Goal: Task Accomplishment & Management: Manage account settings

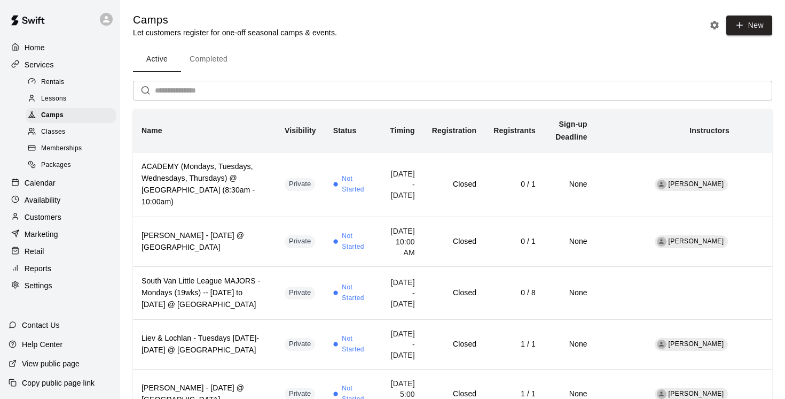
click at [51, 221] on p "Customers" at bounding box center [43, 217] width 37 height 11
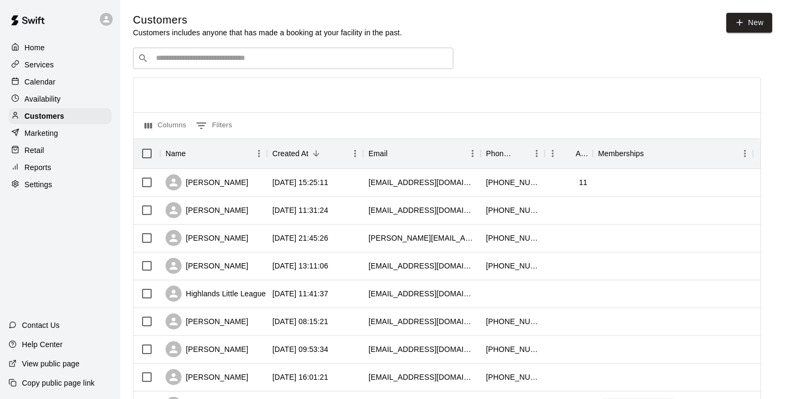
click at [197, 55] on input "Search customers by name or email" at bounding box center [301, 58] width 296 height 11
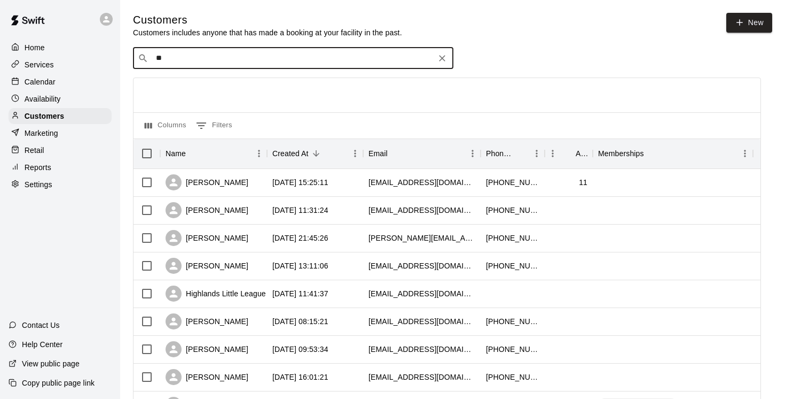
type input "*"
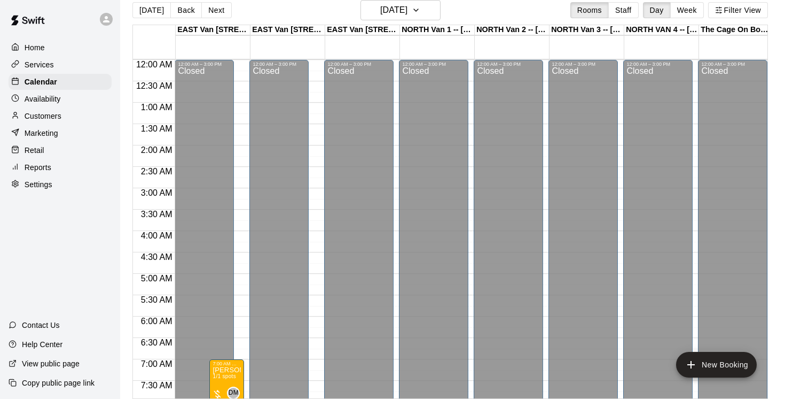
scroll to position [230, 0]
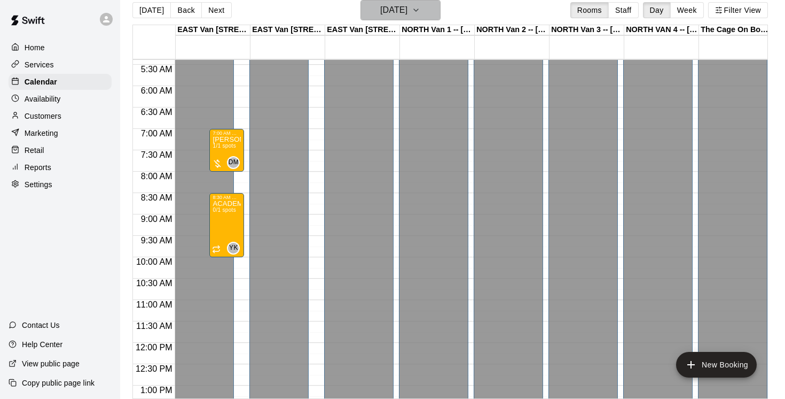
click at [421, 7] on icon "button" at bounding box center [416, 10] width 9 height 13
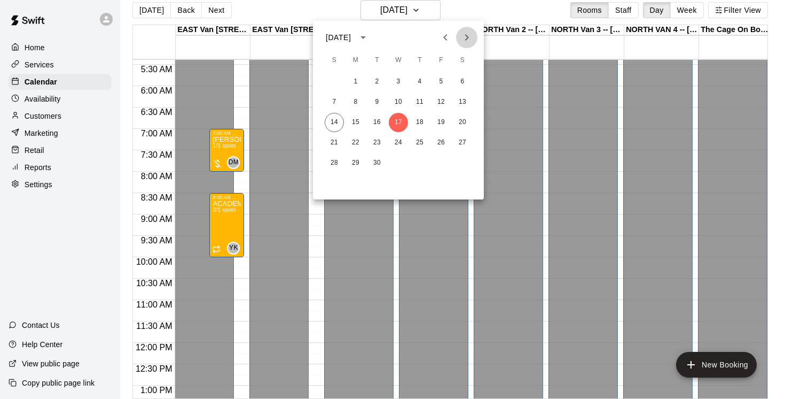
click at [466, 39] on icon "Next month" at bounding box center [467, 37] width 4 height 6
click at [468, 37] on icon "Next month" at bounding box center [467, 37] width 4 height 6
click at [447, 39] on icon "Previous month" at bounding box center [445, 37] width 13 height 13
click at [440, 10] on div at bounding box center [392, 199] width 785 height 399
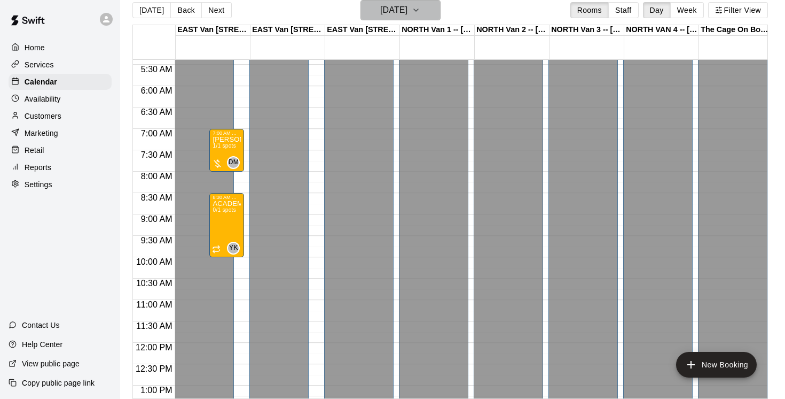
click at [421, 10] on icon "button" at bounding box center [416, 10] width 9 height 13
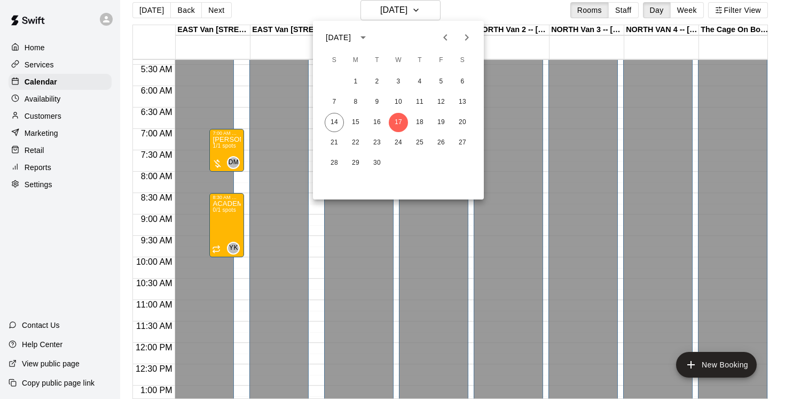
click at [465, 38] on icon "Next month" at bounding box center [467, 37] width 13 height 13
click at [424, 121] on button "13" at bounding box center [419, 122] width 19 height 19
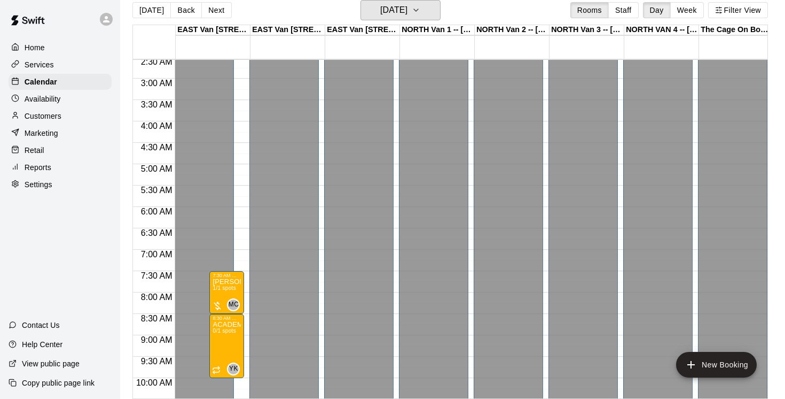
scroll to position [264, 0]
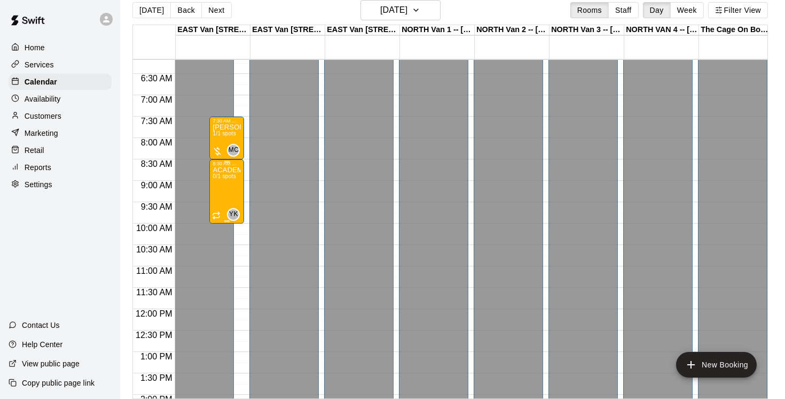
click at [230, 194] on div "ACADEMY (Mondays, Tuesdays, Wednesdays, Thursdays) @ [GEOGRAPHIC_DATA] (8:30am …" at bounding box center [227, 365] width 28 height 399
click at [228, 231] on icon "delete" at bounding box center [223, 229] width 13 height 13
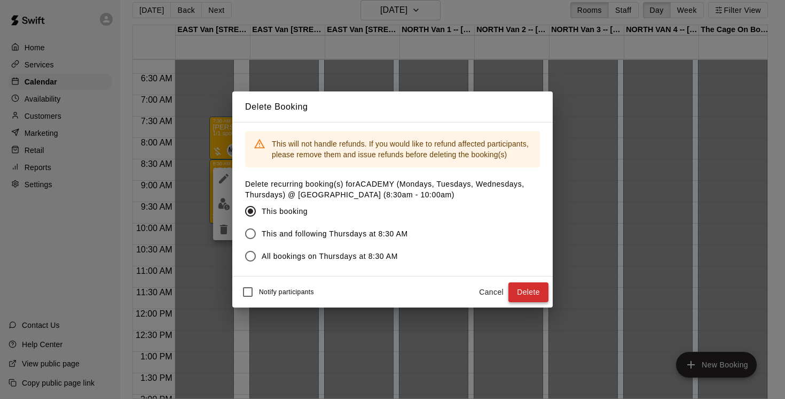
click at [523, 291] on button "Delete" at bounding box center [529, 292] width 40 height 20
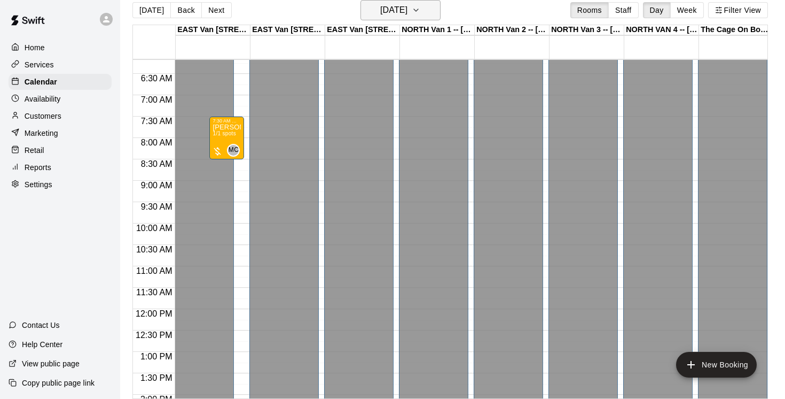
click at [421, 9] on icon "button" at bounding box center [416, 10] width 9 height 13
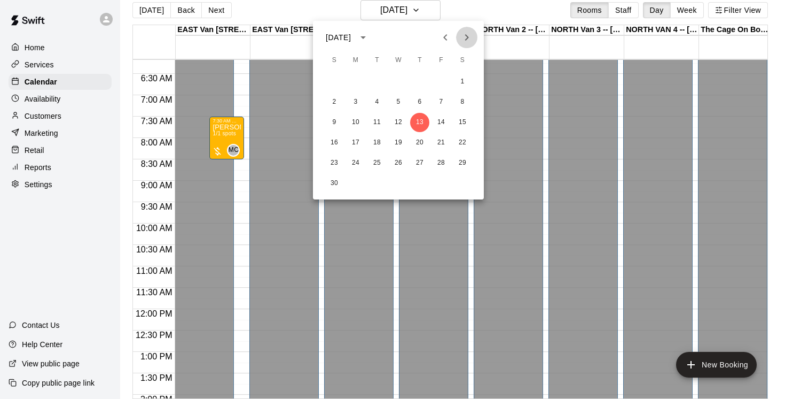
click at [466, 32] on icon "Next month" at bounding box center [467, 37] width 13 height 13
click at [466, 41] on icon "Next month" at bounding box center [467, 37] width 13 height 13
click at [445, 38] on icon "Previous month" at bounding box center [445, 37] width 4 height 6
click at [434, 9] on div at bounding box center [392, 199] width 785 height 399
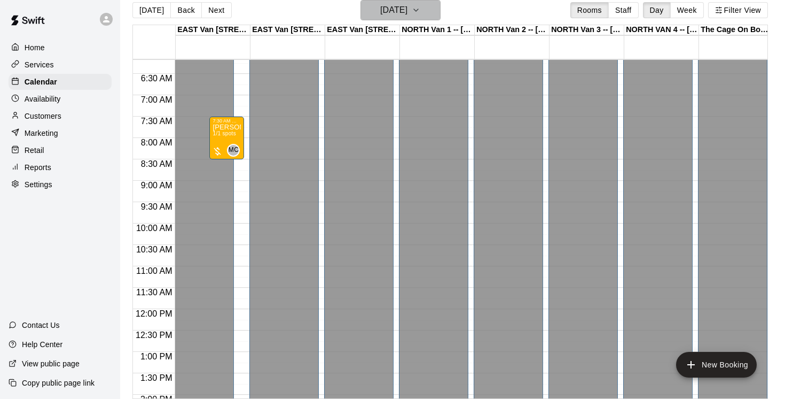
click at [418, 11] on icon "button" at bounding box center [416, 10] width 4 height 2
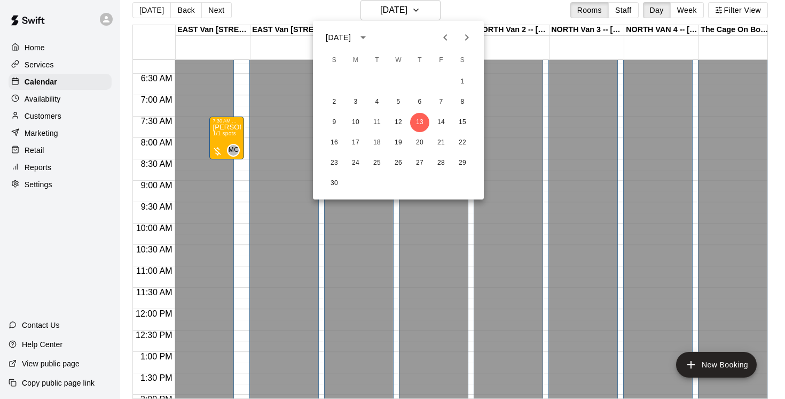
click at [469, 39] on icon "Next month" at bounding box center [467, 37] width 13 height 13
click at [449, 38] on icon "Previous month" at bounding box center [445, 37] width 13 height 13
click at [449, 37] on icon "Previous month" at bounding box center [445, 37] width 13 height 13
click at [449, 36] on icon "Previous month" at bounding box center [445, 37] width 13 height 13
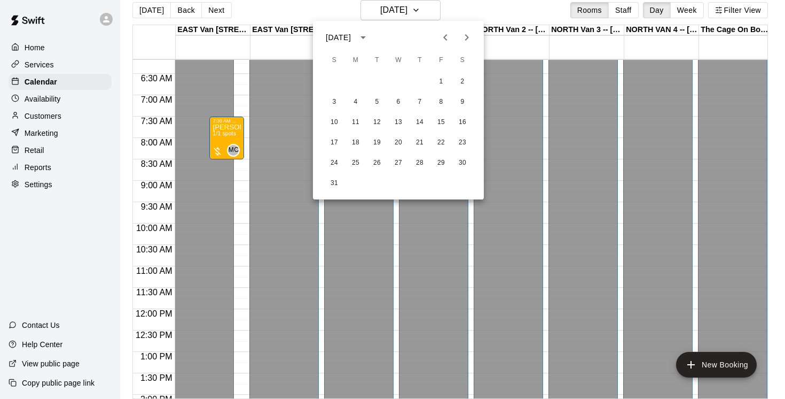
click at [468, 32] on icon "Next month" at bounding box center [467, 37] width 13 height 13
click at [357, 123] on button "15" at bounding box center [355, 122] width 19 height 19
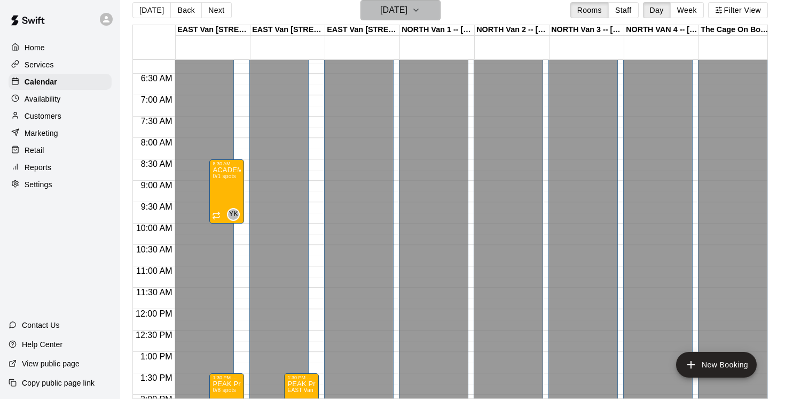
click at [421, 10] on icon "button" at bounding box center [416, 10] width 9 height 13
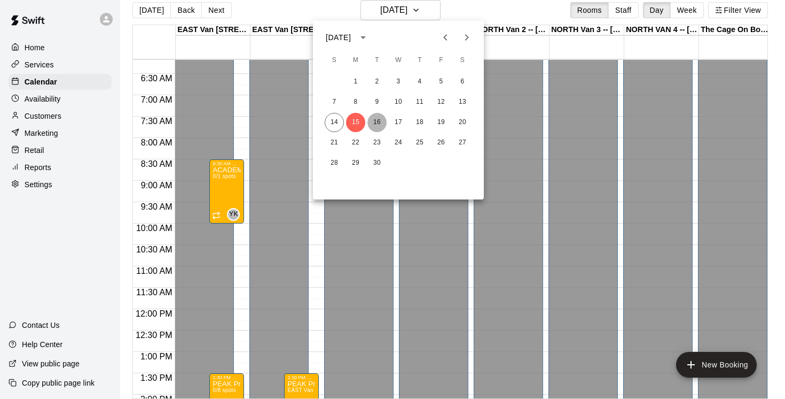
click at [379, 120] on button "16" at bounding box center [377, 122] width 19 height 19
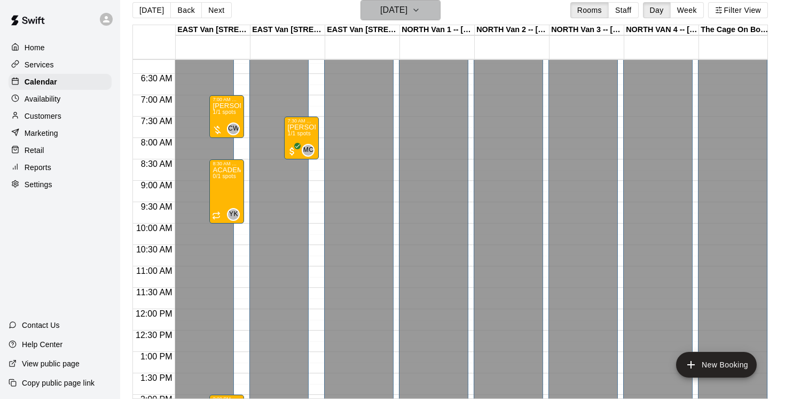
click at [437, 6] on button "[DATE]" at bounding box center [401, 10] width 80 height 20
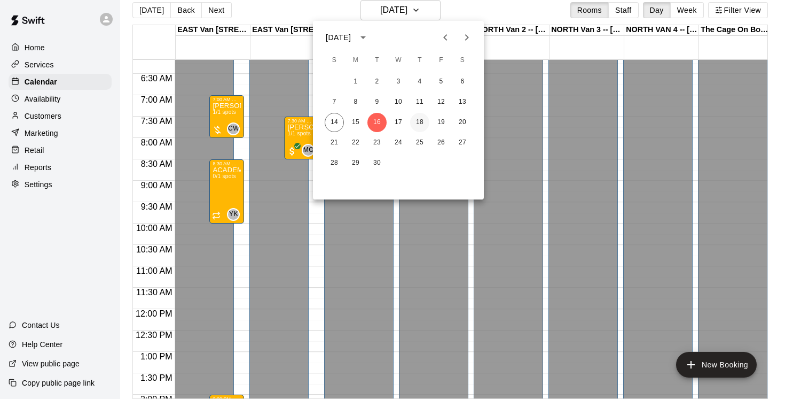
click at [419, 122] on button "18" at bounding box center [419, 122] width 19 height 19
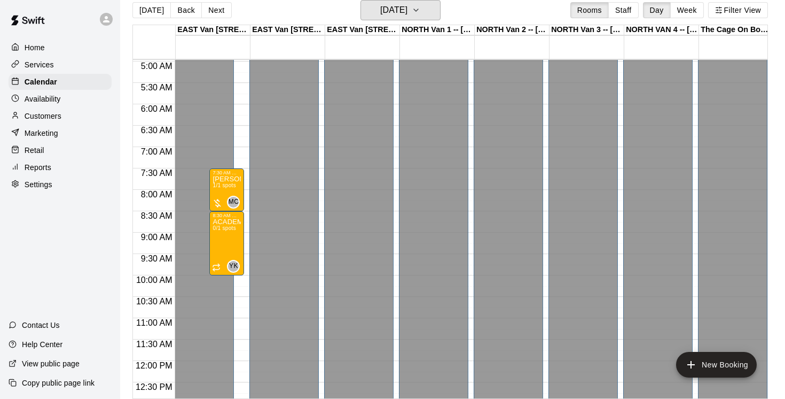
scroll to position [208, 0]
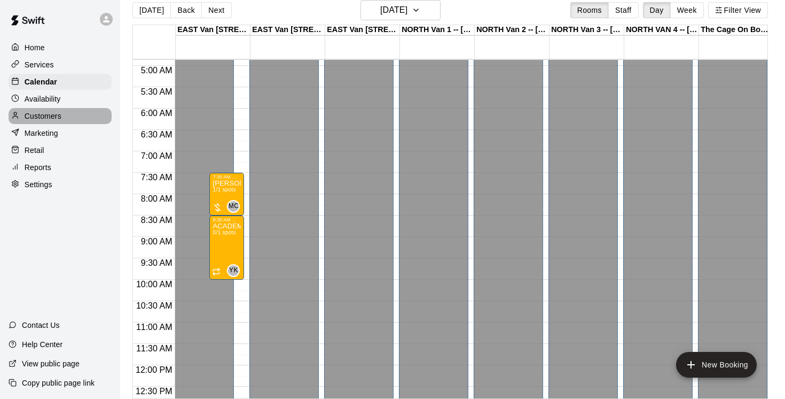
click at [49, 117] on p "Customers" at bounding box center [43, 116] width 37 height 11
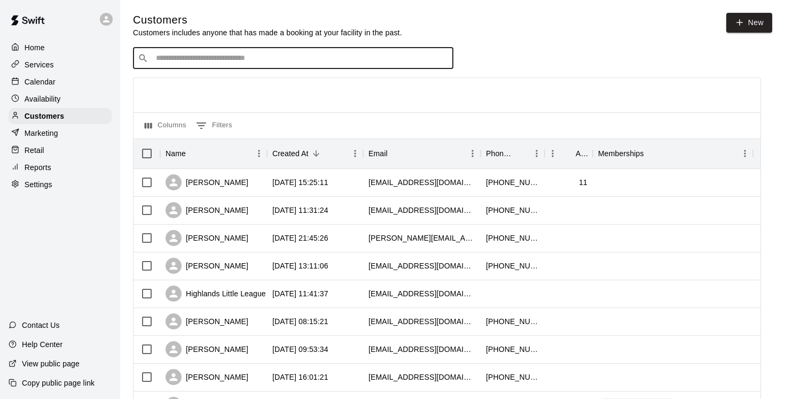
click at [186, 59] on input "Search customers by name or email" at bounding box center [301, 58] width 296 height 11
type input "****"
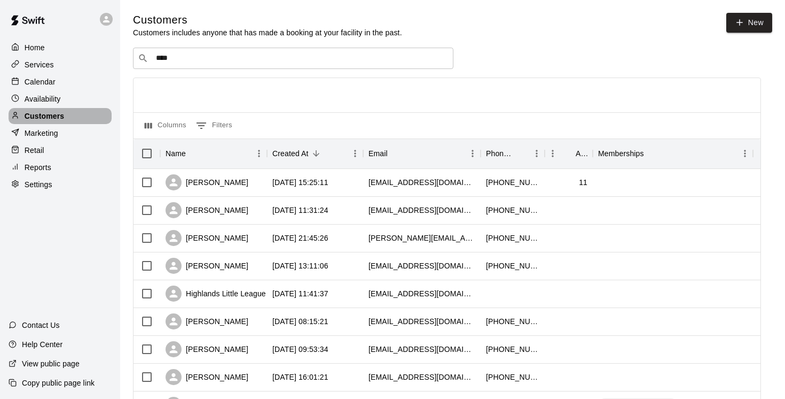
click at [33, 116] on p "Customers" at bounding box center [45, 116] width 40 height 11
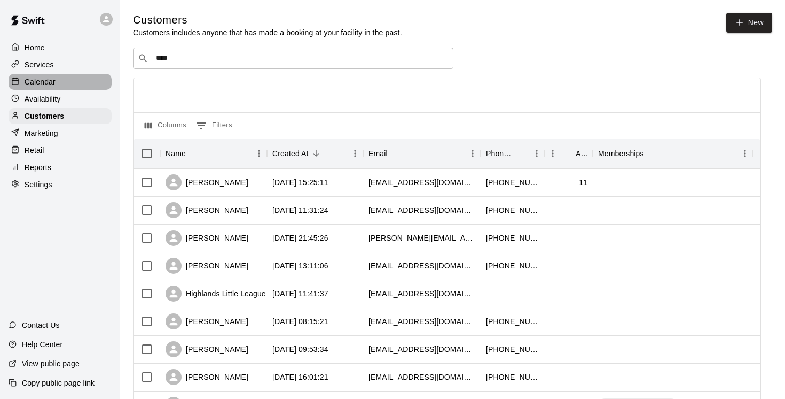
click at [47, 81] on p "Calendar" at bounding box center [40, 81] width 31 height 11
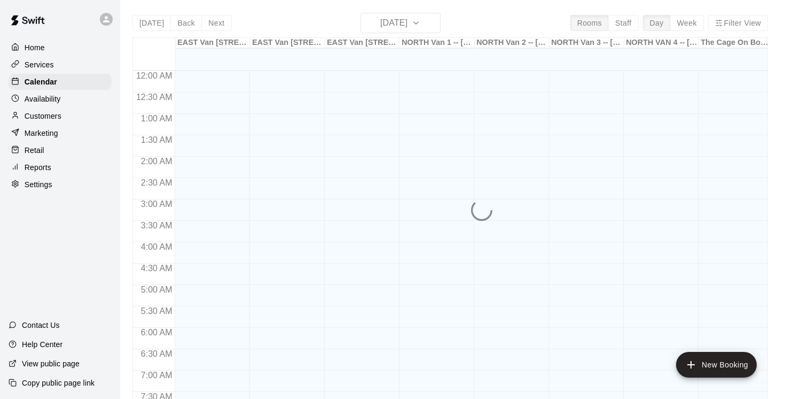
scroll to position [655, 0]
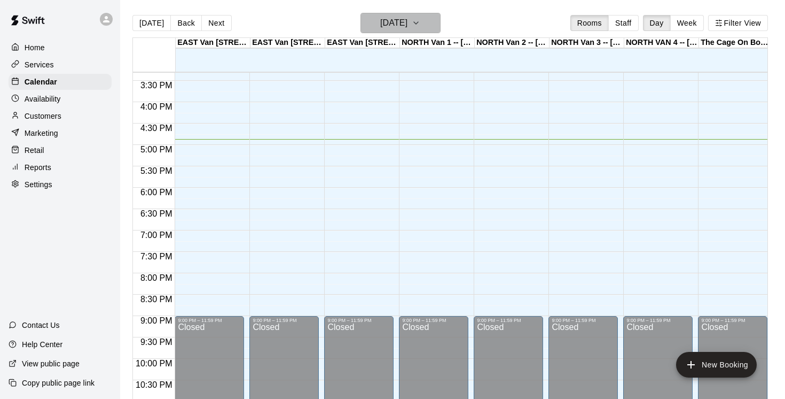
click at [421, 24] on icon "button" at bounding box center [416, 23] width 9 height 13
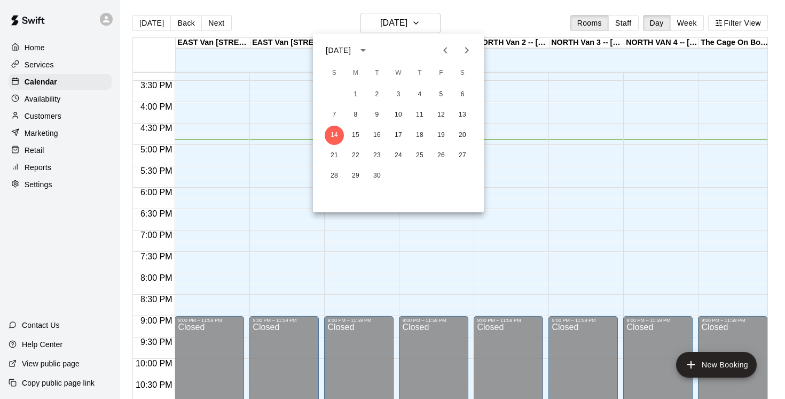
click at [468, 47] on icon "Next month" at bounding box center [467, 50] width 13 height 13
click at [431, 22] on div at bounding box center [392, 199] width 785 height 399
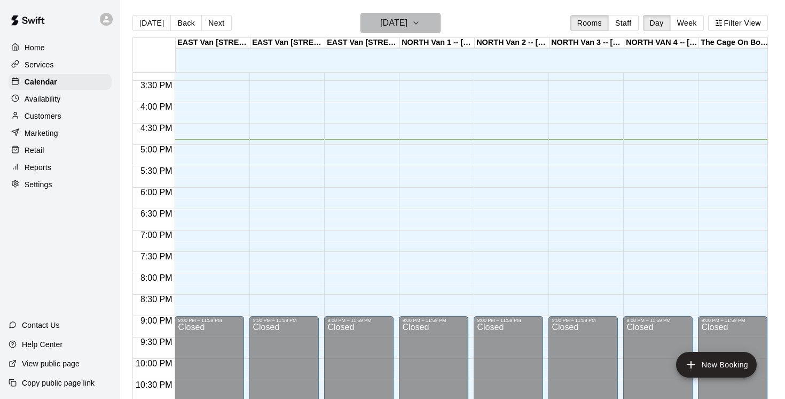
click at [421, 21] on icon "button" at bounding box center [416, 23] width 9 height 13
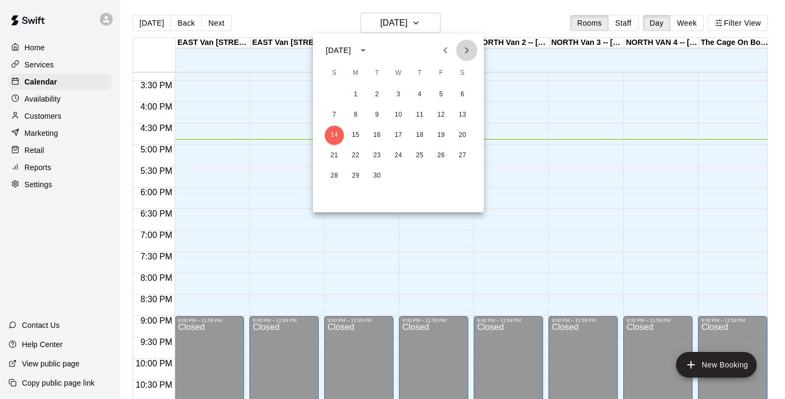
click at [466, 48] on icon "Next month" at bounding box center [467, 50] width 4 height 6
click at [356, 153] on button "22" at bounding box center [355, 155] width 19 height 19
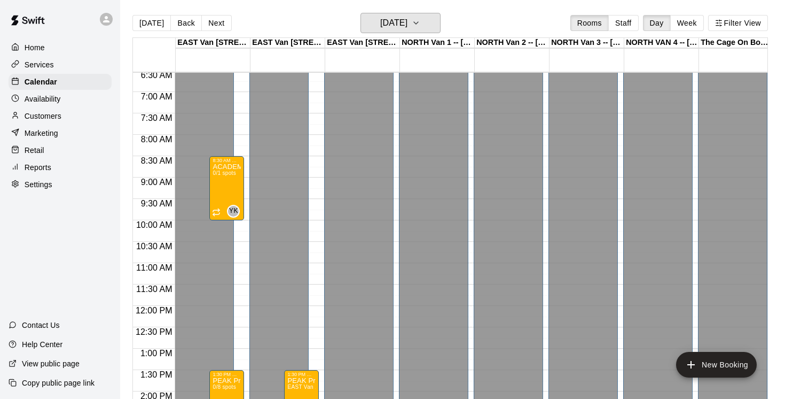
scroll to position [278, 0]
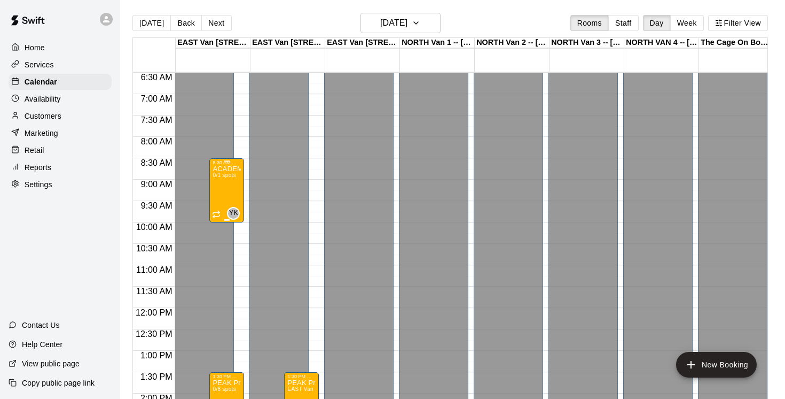
click at [235, 190] on div "ACADEMY (Mondays, Tuesdays, Wednesdays, Thursdays) @ [GEOGRAPHIC_DATA] (8:30am …" at bounding box center [227, 364] width 28 height 399
click at [228, 232] on icon "delete" at bounding box center [223, 228] width 13 height 13
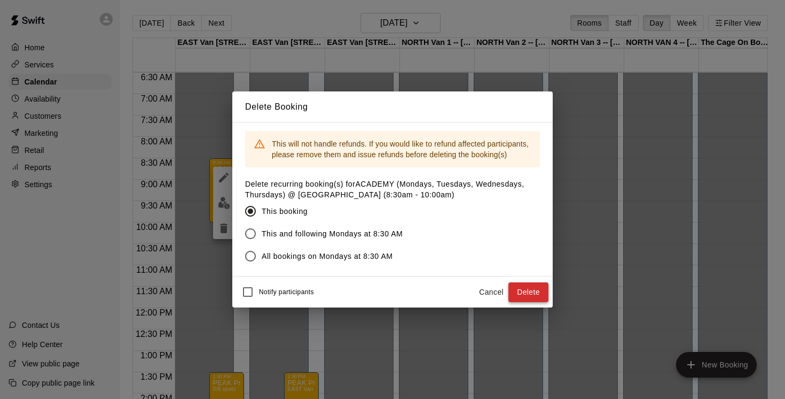
click at [532, 291] on button "Delete" at bounding box center [529, 292] width 40 height 20
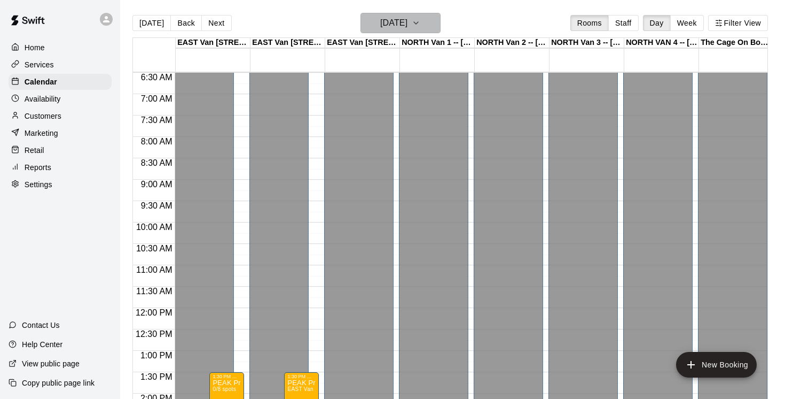
click at [421, 24] on icon "button" at bounding box center [416, 23] width 9 height 13
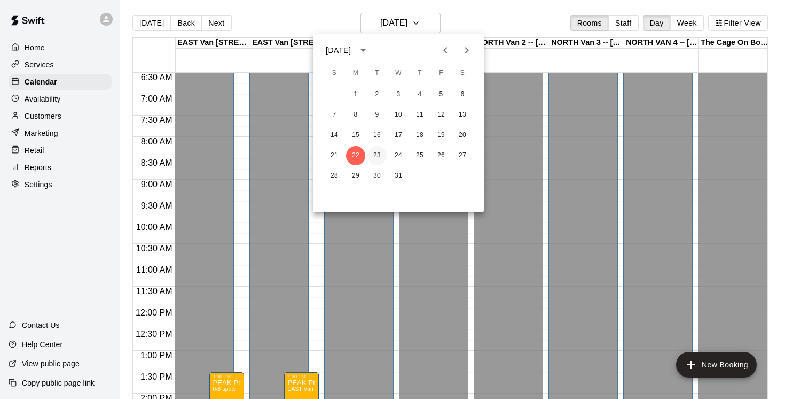
click at [379, 156] on button "23" at bounding box center [377, 155] width 19 height 19
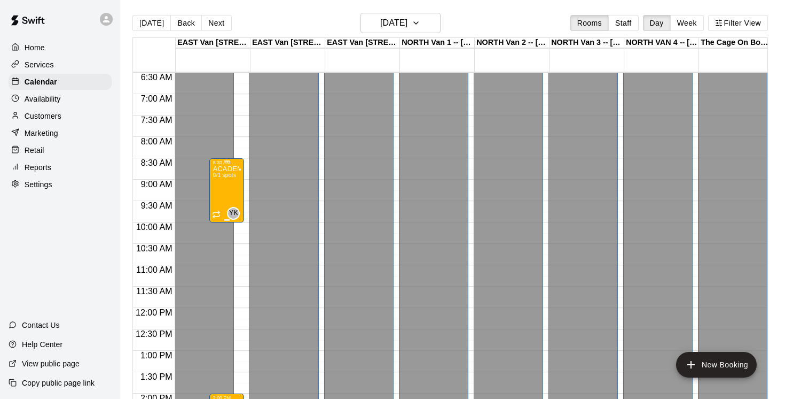
click at [214, 185] on div "ACADEMY (Mondays, Tuesdays, Wednesdays, Thursdays) @ [GEOGRAPHIC_DATA] (8:30am …" at bounding box center [227, 364] width 28 height 399
click at [223, 224] on icon "delete" at bounding box center [223, 228] width 7 height 10
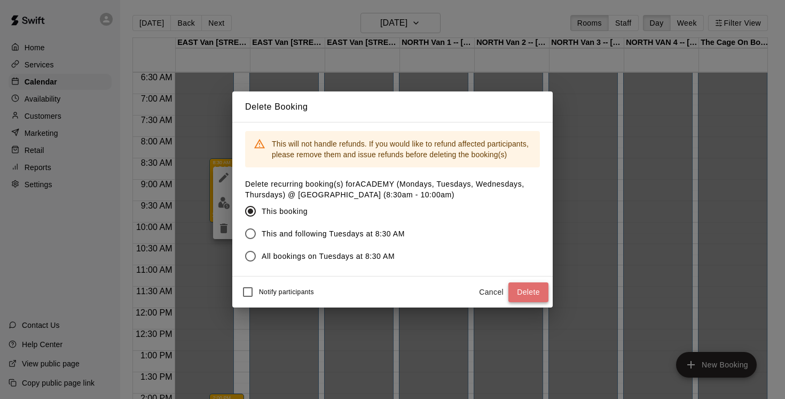
click at [527, 287] on button "Delete" at bounding box center [529, 292] width 40 height 20
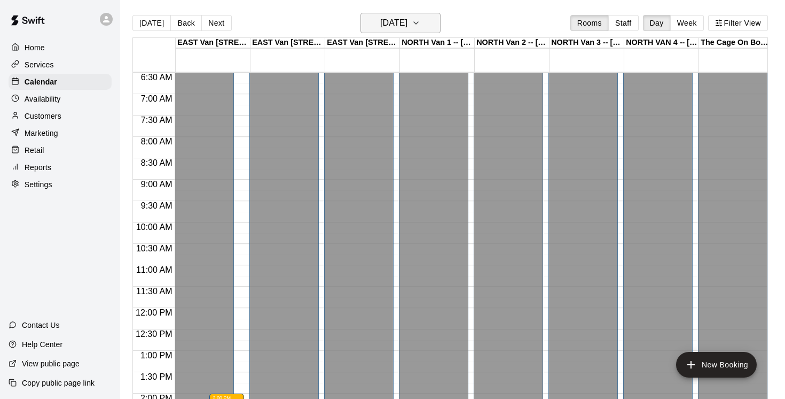
click at [421, 23] on icon "button" at bounding box center [416, 23] width 9 height 13
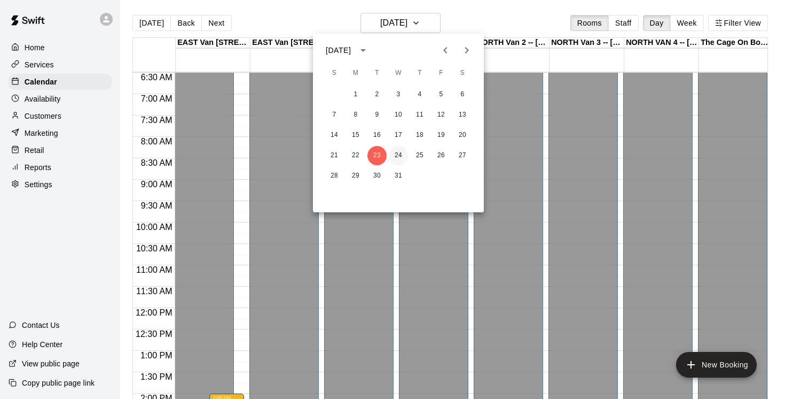
click at [401, 156] on button "24" at bounding box center [398, 155] width 19 height 19
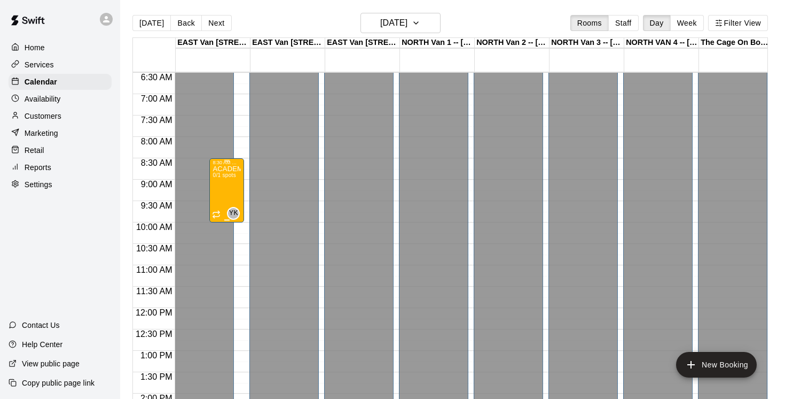
click at [226, 190] on div "ACADEMY (Mondays, Tuesdays, Wednesdays, Thursdays) @ [GEOGRAPHIC_DATA] (8:30am …" at bounding box center [227, 364] width 28 height 399
click at [222, 229] on icon "delete" at bounding box center [223, 228] width 7 height 10
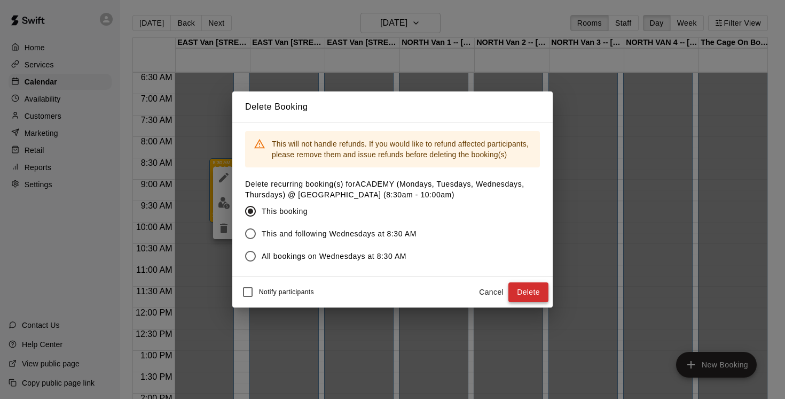
click at [531, 289] on button "Delete" at bounding box center [529, 292] width 40 height 20
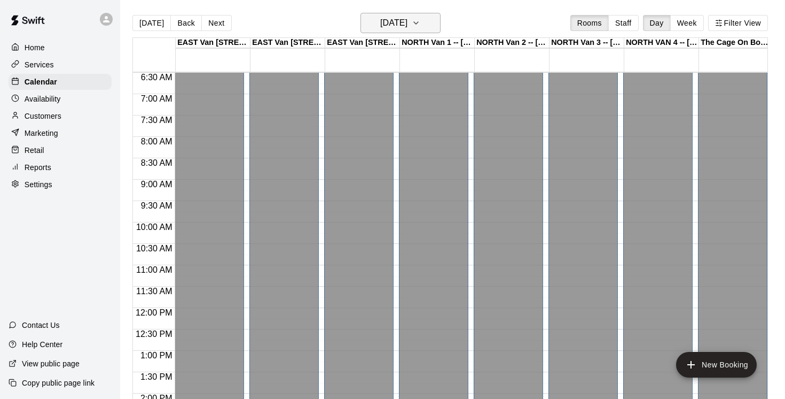
click at [421, 22] on icon "button" at bounding box center [416, 23] width 9 height 13
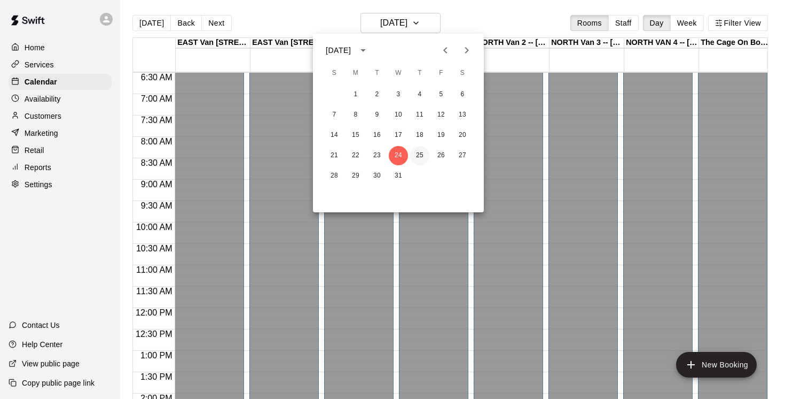
click at [422, 156] on button "25" at bounding box center [419, 155] width 19 height 19
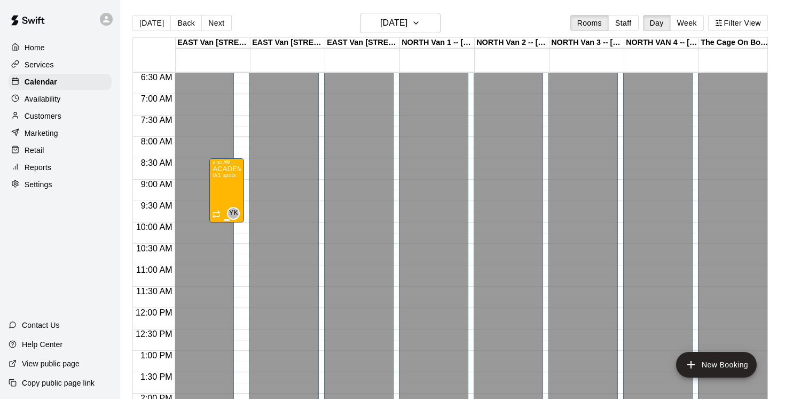
click at [232, 180] on div "ACADEMY (Mondays, Tuesdays, Wednesdays, Thursdays) @ [GEOGRAPHIC_DATA] (8:30am …" at bounding box center [227, 364] width 28 height 399
click at [223, 229] on icon "delete" at bounding box center [223, 228] width 7 height 10
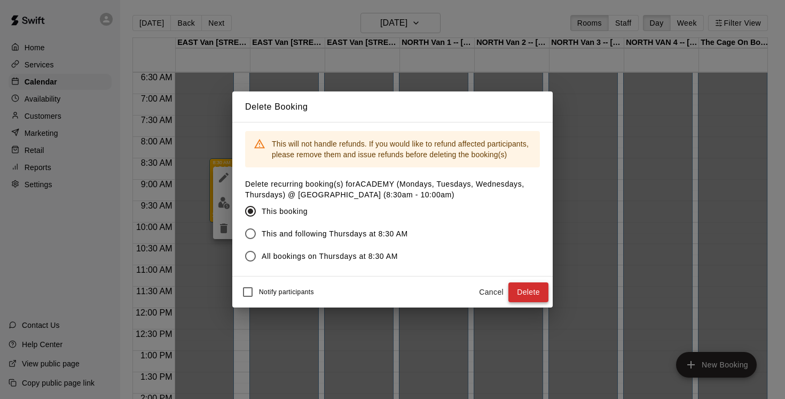
click at [524, 290] on button "Delete" at bounding box center [529, 292] width 40 height 20
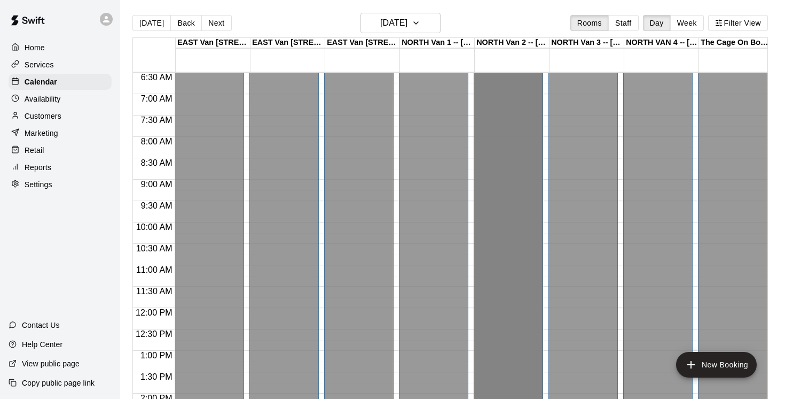
drag, startPoint x: 524, startPoint y: 290, endPoint x: 504, endPoint y: 183, distance: 109.2
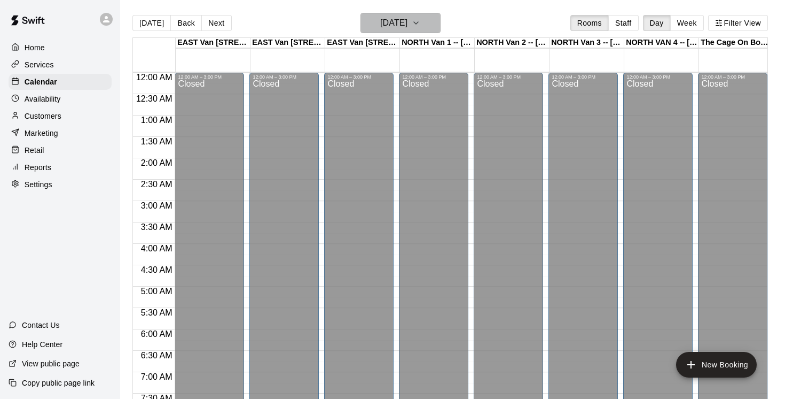
click at [421, 22] on icon "button" at bounding box center [416, 23] width 9 height 13
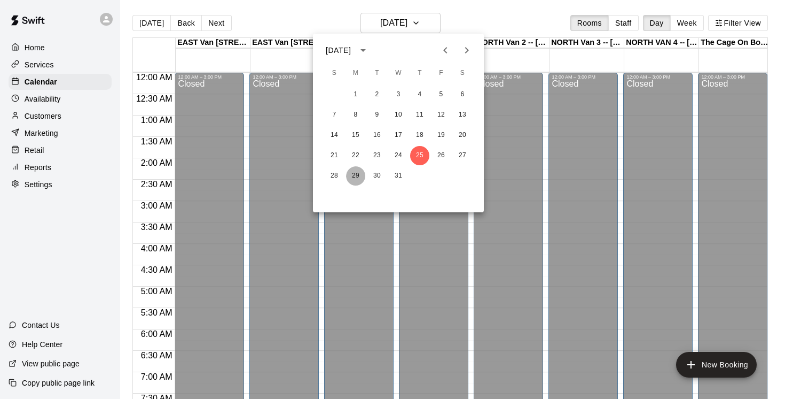
click at [355, 176] on button "29" at bounding box center [355, 175] width 19 height 19
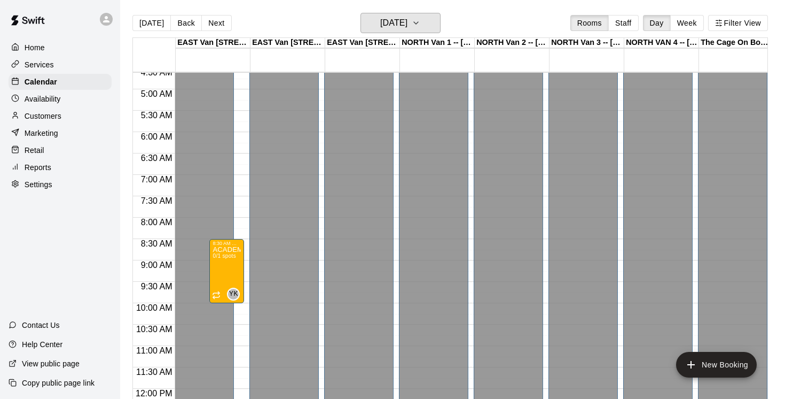
scroll to position [200, 0]
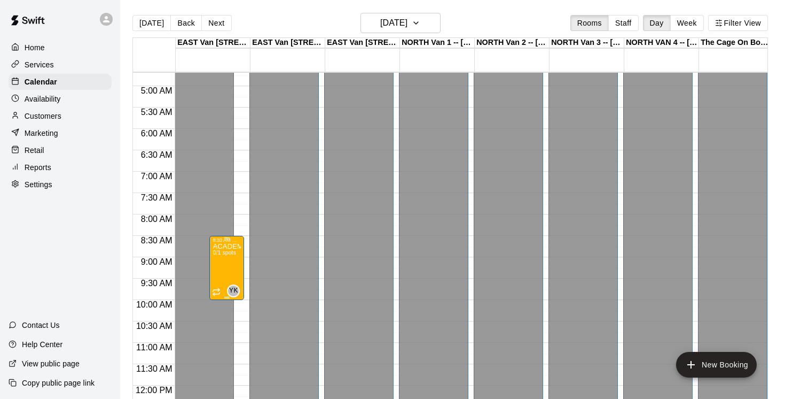
click at [222, 307] on icon "delete" at bounding box center [223, 306] width 7 height 10
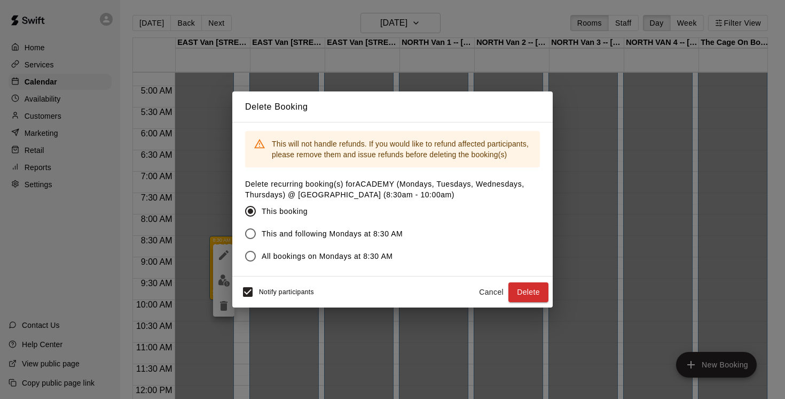
click at [262, 295] on div "Notify participants" at bounding box center [275, 292] width 77 height 22
click at [526, 292] on button "Delete" at bounding box center [529, 292] width 40 height 20
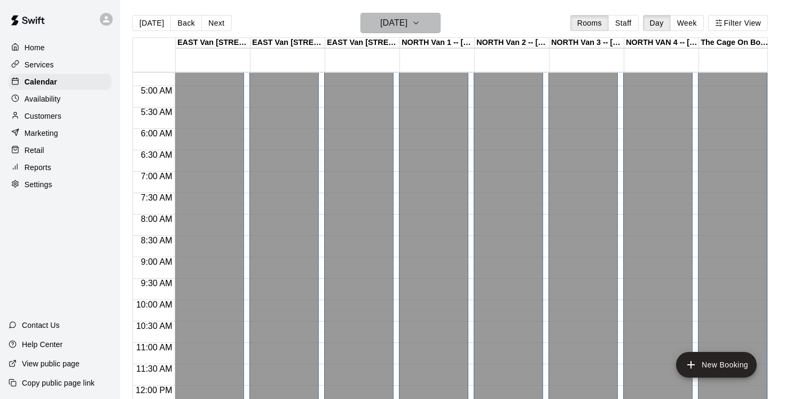
click at [421, 24] on icon "button" at bounding box center [416, 23] width 9 height 13
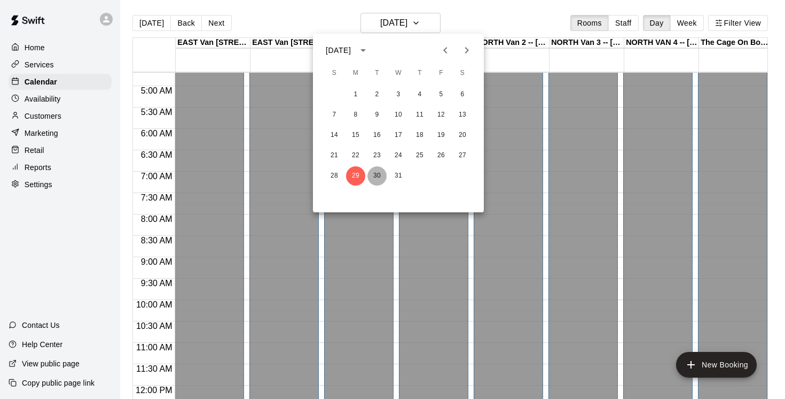
click at [373, 176] on button "30" at bounding box center [377, 175] width 19 height 19
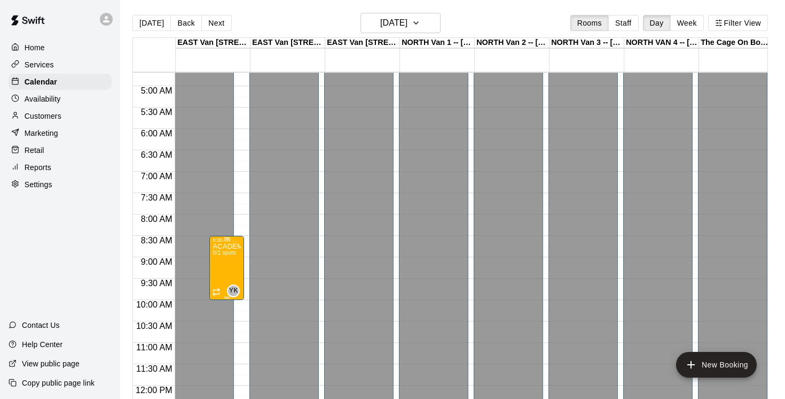
click at [221, 308] on icon "delete" at bounding box center [223, 306] width 7 height 10
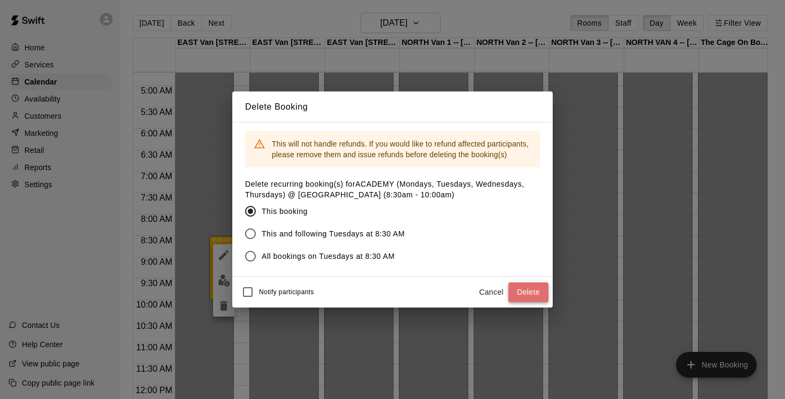
click at [525, 290] on button "Delete" at bounding box center [529, 292] width 40 height 20
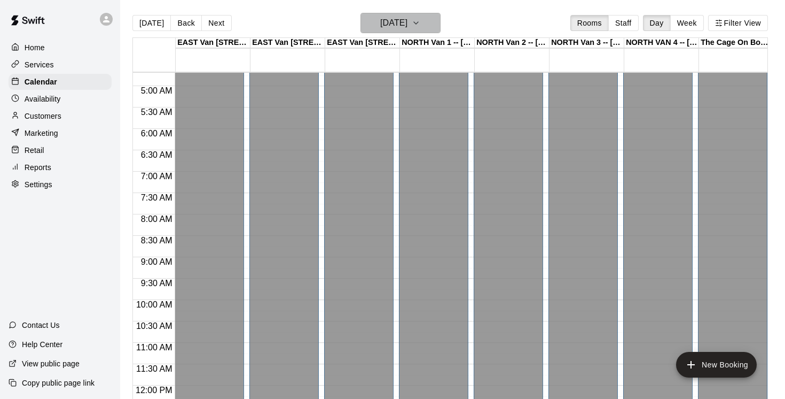
click at [421, 22] on icon "button" at bounding box center [416, 23] width 9 height 13
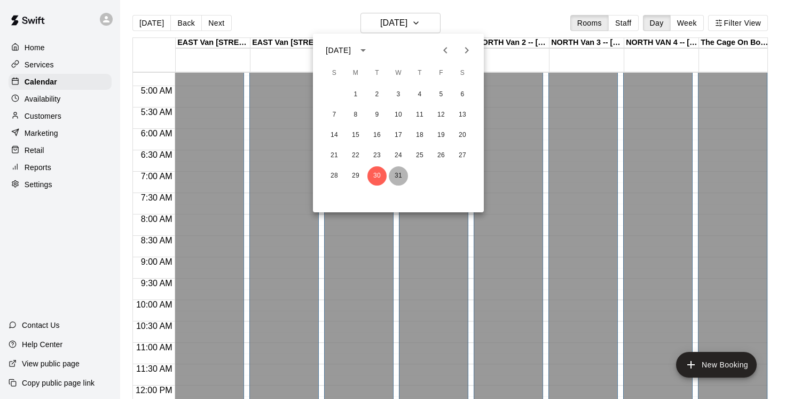
click at [402, 174] on button "31" at bounding box center [398, 175] width 19 height 19
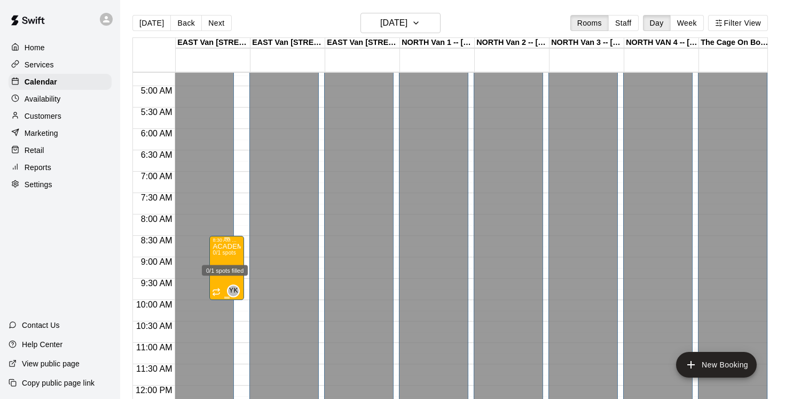
click at [225, 259] on div "0/1 spots filled" at bounding box center [225, 267] width 48 height 19
click at [211, 325] on icon "delete" at bounding box center [211, 319] width 13 height 13
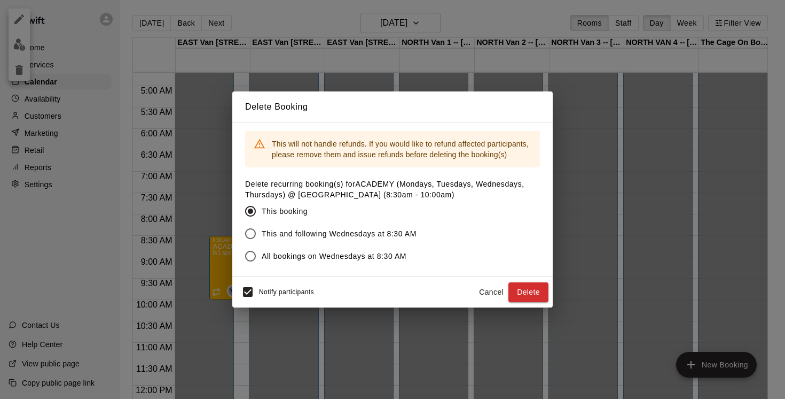
click at [270, 293] on div "Notify participants" at bounding box center [275, 292] width 77 height 22
click at [520, 293] on button "Delete" at bounding box center [529, 292] width 40 height 20
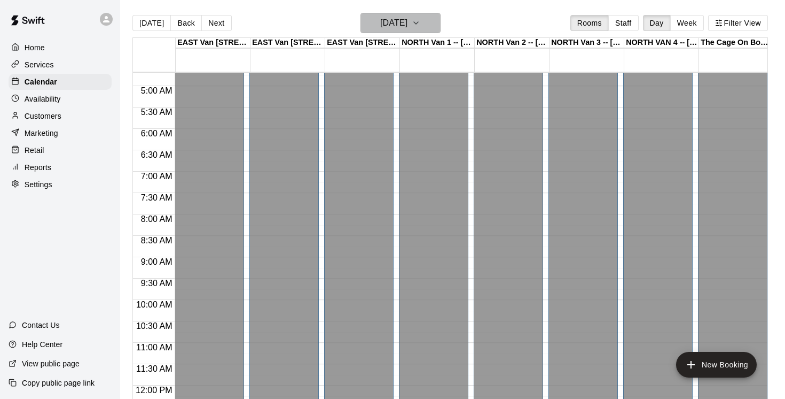
click at [421, 22] on icon "button" at bounding box center [416, 23] width 9 height 13
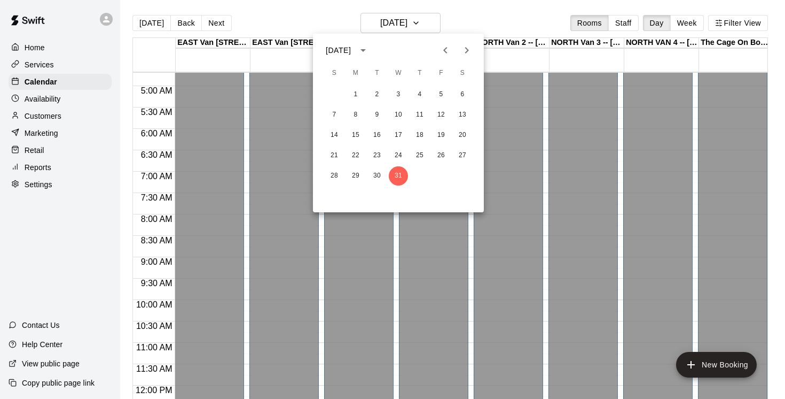
click at [466, 49] on icon "Next month" at bounding box center [467, 50] width 4 height 6
click at [420, 94] on button "1" at bounding box center [419, 94] width 19 height 19
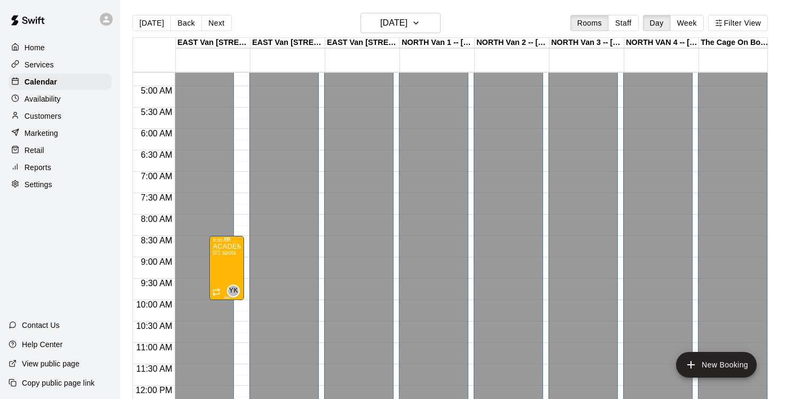
click at [224, 307] on icon "delete" at bounding box center [223, 306] width 7 height 10
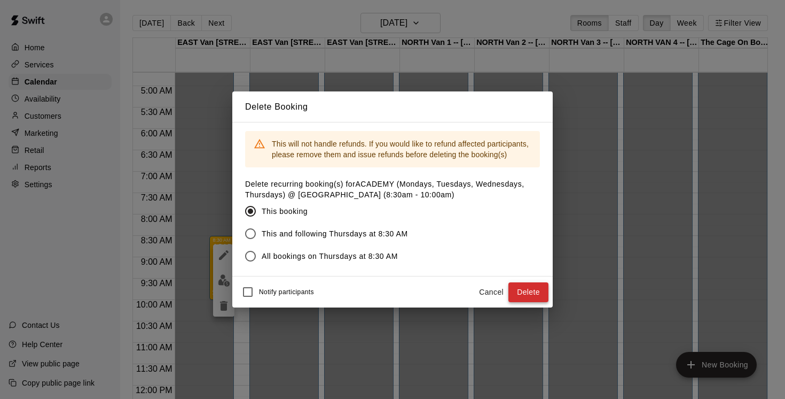
click at [528, 291] on button "Delete" at bounding box center [529, 292] width 40 height 20
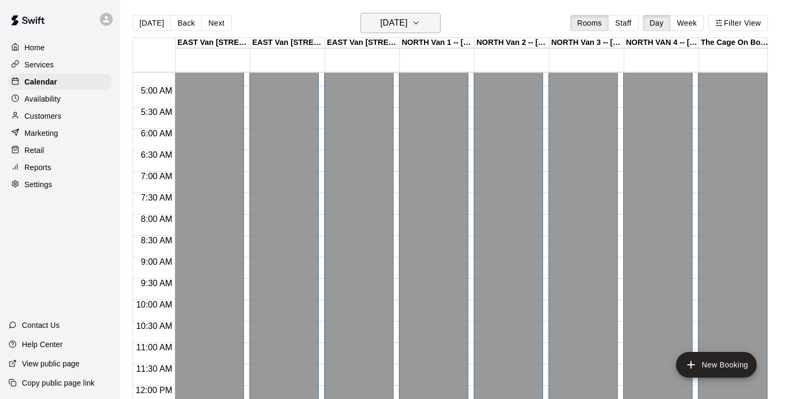
click at [421, 21] on icon "button" at bounding box center [416, 23] width 9 height 13
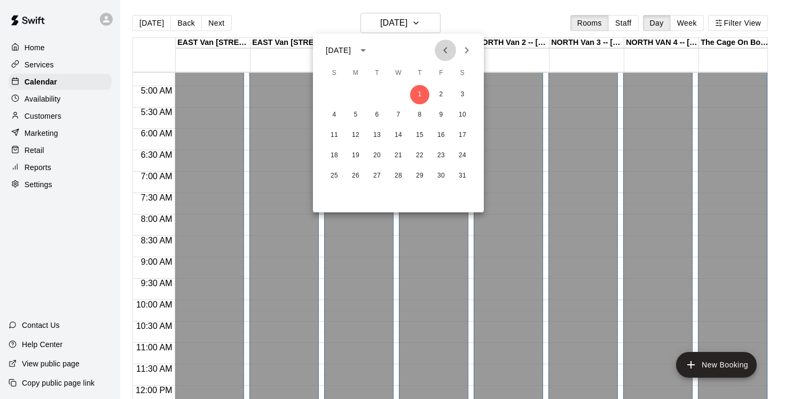
click at [445, 49] on icon "Previous month" at bounding box center [445, 50] width 4 height 6
click at [359, 134] on button "15" at bounding box center [355, 135] width 19 height 19
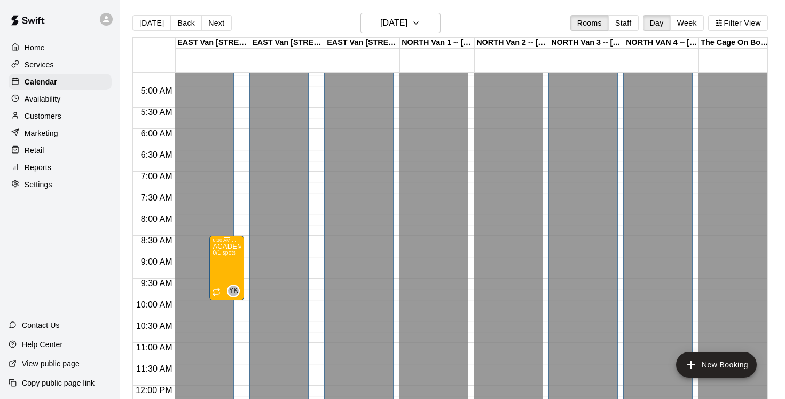
click at [237, 246] on p "ACADEMY (Mondays, Tuesdays, Wednesdays, Thursdays) @ [GEOGRAPHIC_DATA] (8:30am …" at bounding box center [227, 246] width 28 height 0
click at [224, 281] on img "edit" at bounding box center [224, 283] width 12 height 12
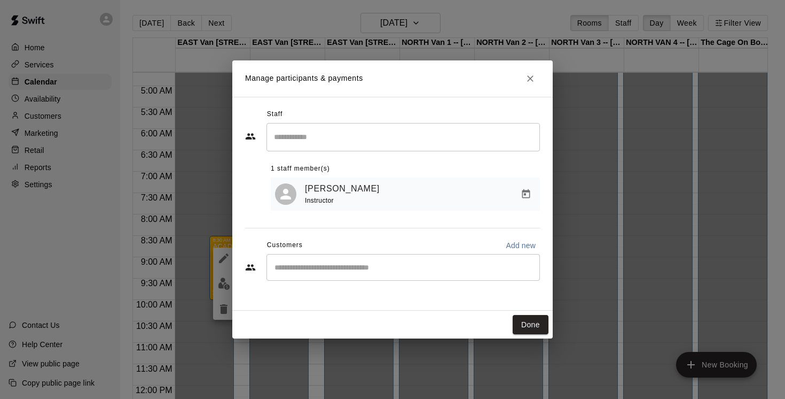
click at [525, 194] on icon "Manage bookings & payment" at bounding box center [527, 193] width 8 height 9
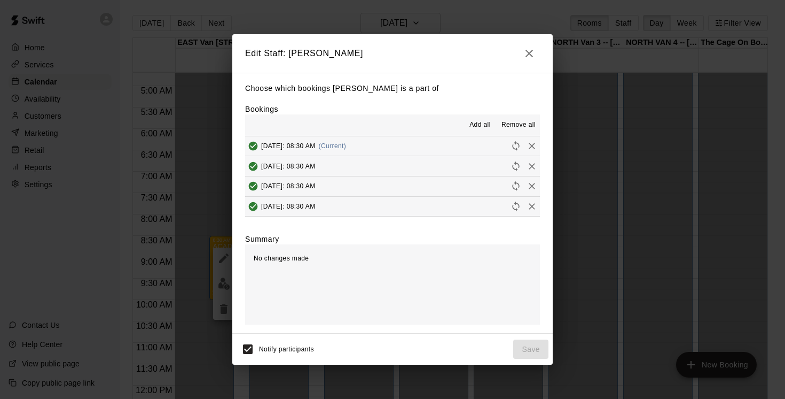
click at [527, 50] on icon "button" at bounding box center [529, 53] width 13 height 13
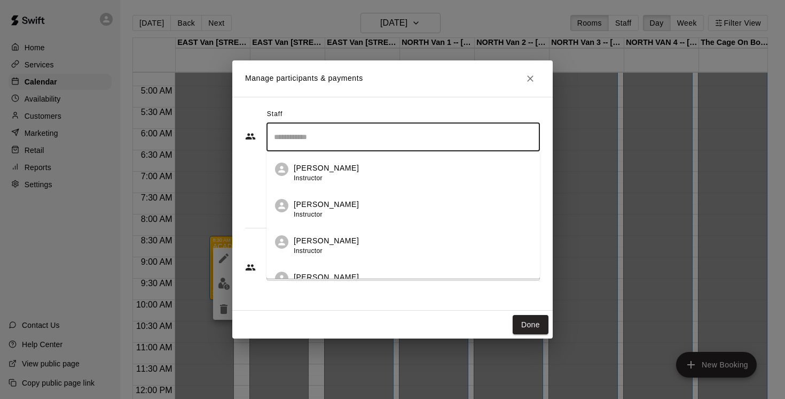
click at [347, 138] on input "Search staff" at bounding box center [403, 137] width 264 height 19
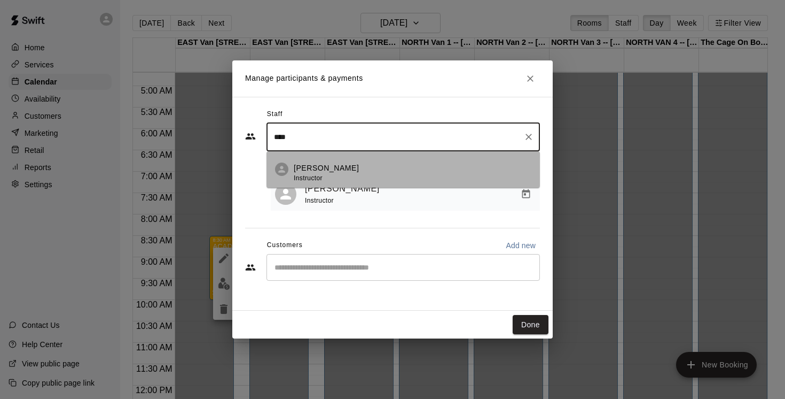
click at [328, 169] on p "[PERSON_NAME]" at bounding box center [326, 167] width 65 height 11
type input "****"
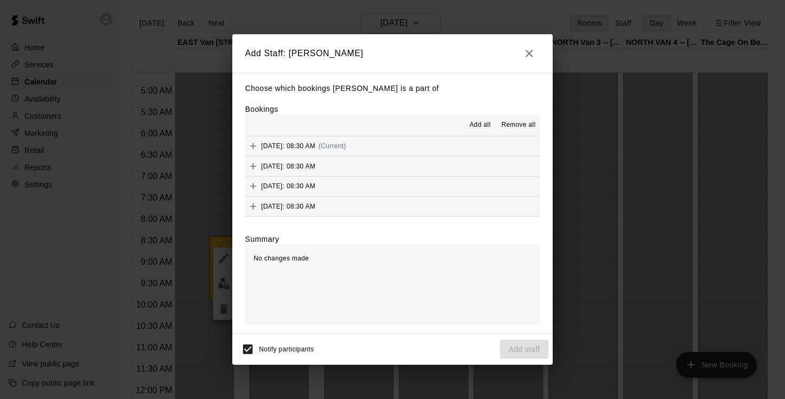
click at [466, 166] on button "[DATE]: 08:30 AM" at bounding box center [392, 166] width 295 height 20
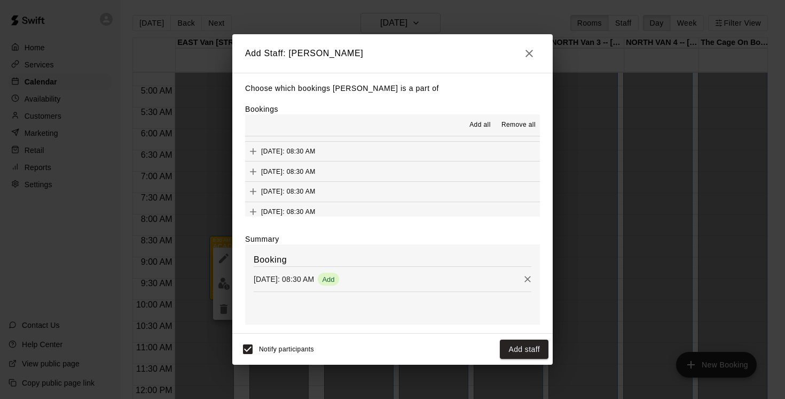
scroll to position [67, 0]
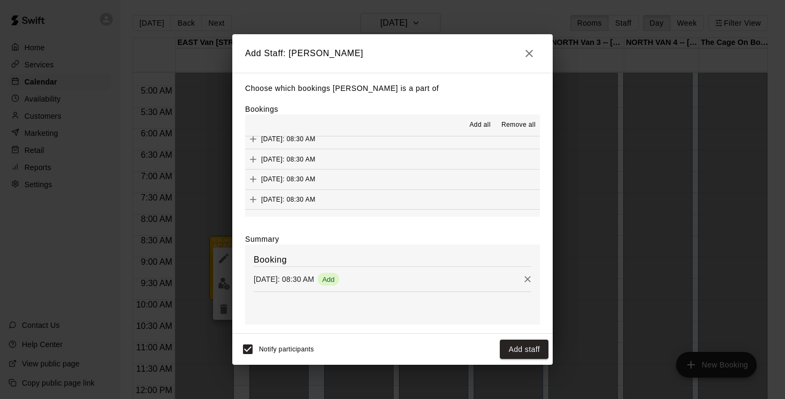
click at [457, 178] on button "[DATE]: 08:30 AM" at bounding box center [392, 179] width 295 height 20
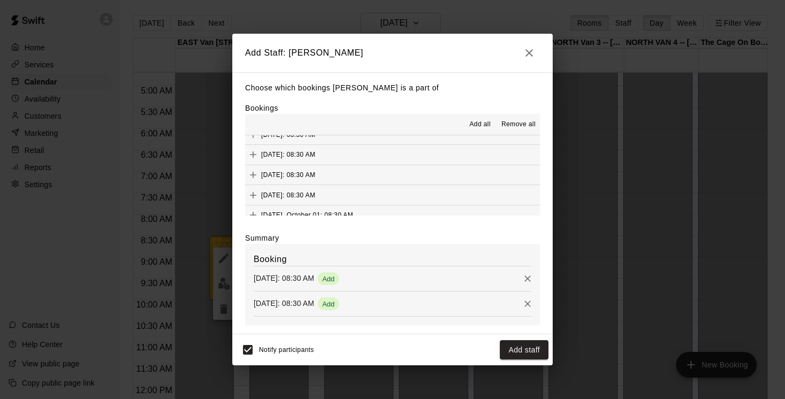
scroll to position [132, 0]
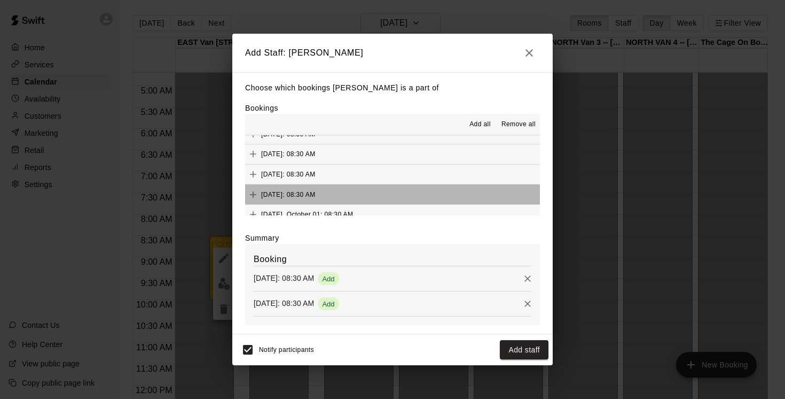
click at [460, 193] on button "[DATE]: 08:30 AM" at bounding box center [392, 194] width 295 height 20
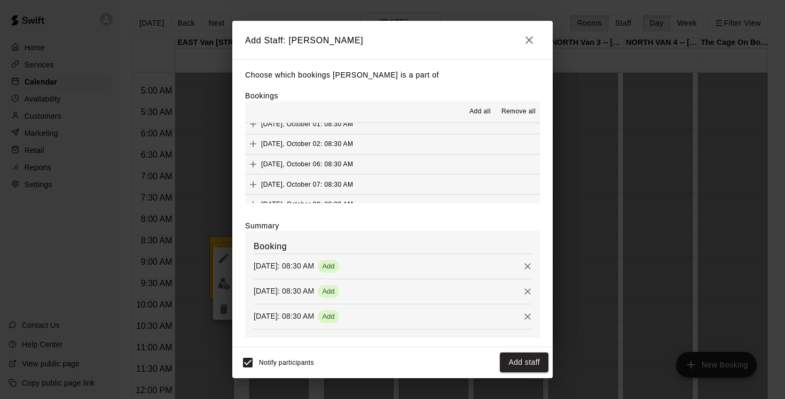
scroll to position [212, 0]
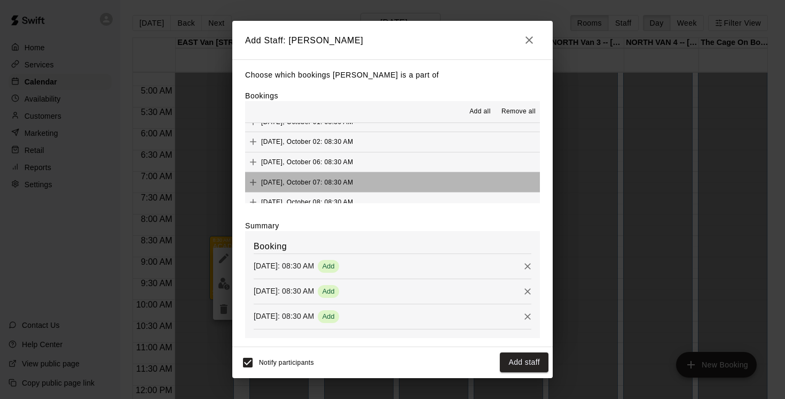
click at [454, 182] on button "[DATE], October 07: 08:30 AM" at bounding box center [392, 182] width 295 height 20
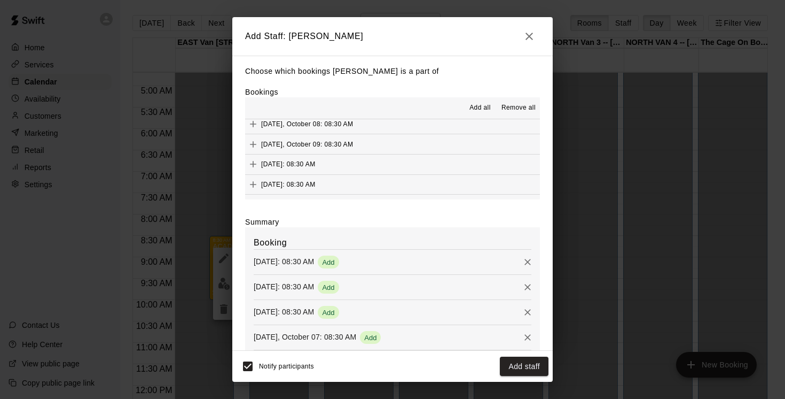
scroll to position [286, 0]
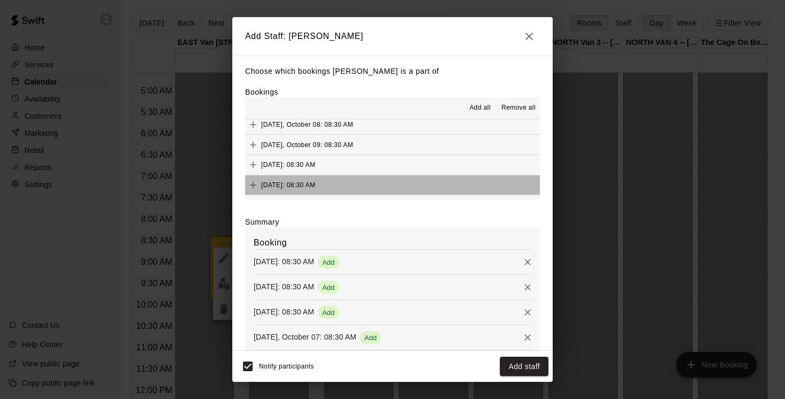
click at [430, 187] on button "[DATE]: 08:30 AM" at bounding box center [392, 185] width 295 height 20
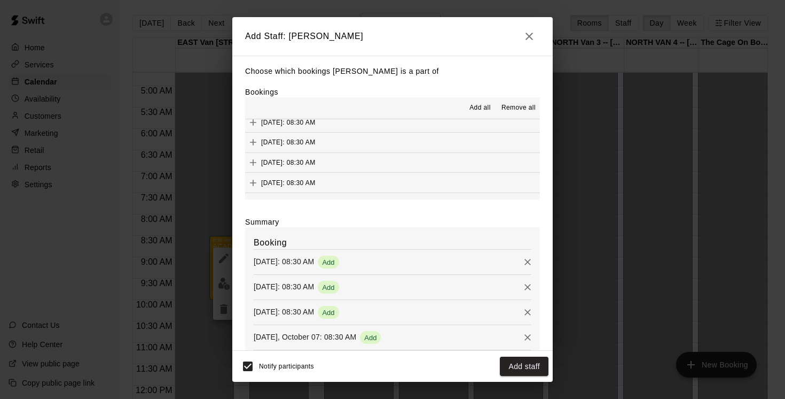
scroll to position [368, 0]
click at [445, 185] on button "[DATE]: 08:30 AM" at bounding box center [392, 183] width 295 height 20
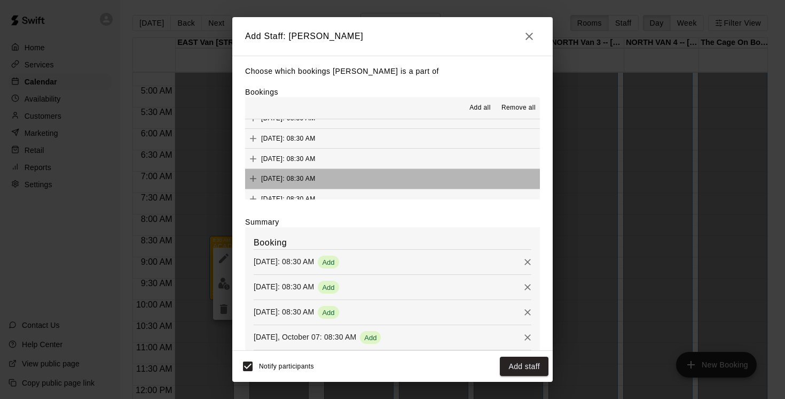
click at [461, 180] on button "[DATE]: 08:30 AM" at bounding box center [392, 179] width 295 height 20
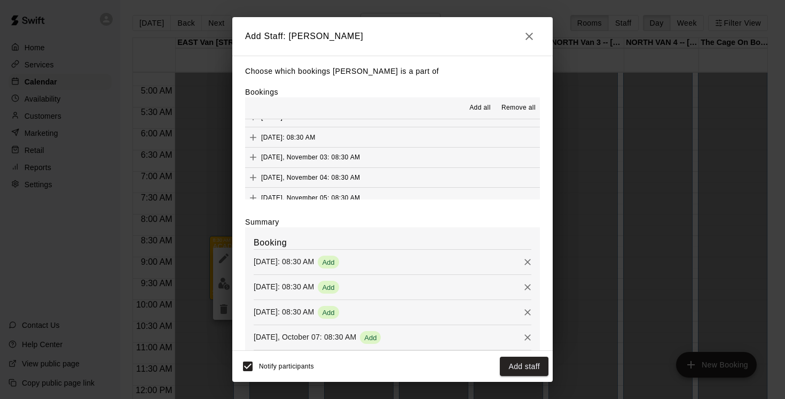
scroll to position [535, 0]
click at [461, 178] on button "[DATE], November 04: 08:30 AM" at bounding box center [392, 177] width 295 height 20
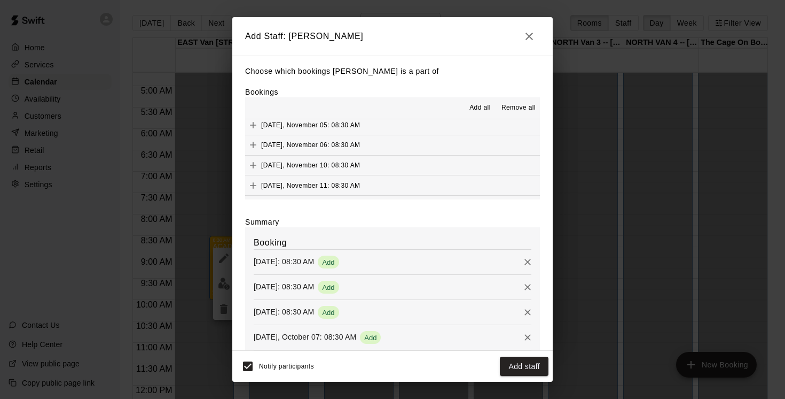
scroll to position [610, 0]
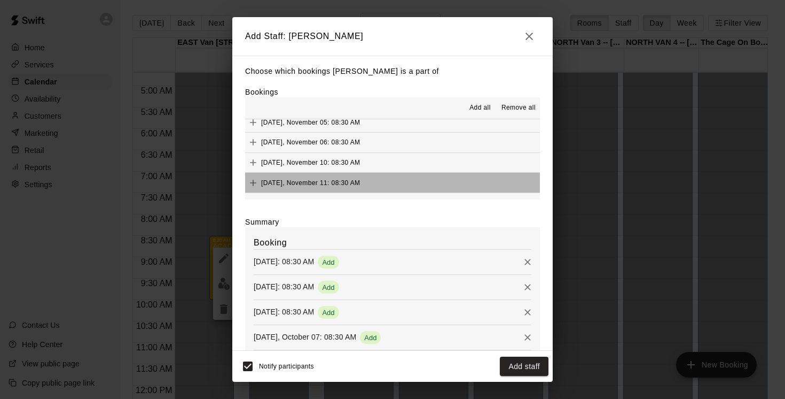
click at [461, 183] on button "[DATE], November 11: 08:30 AM" at bounding box center [392, 183] width 295 height 20
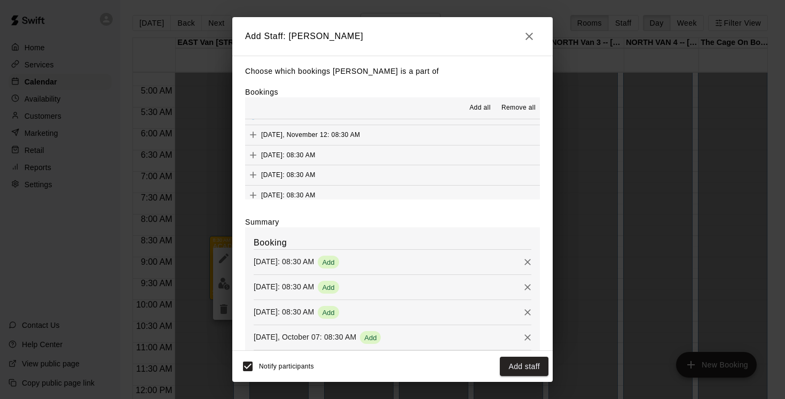
scroll to position [683, 0]
click at [461, 170] on button "[DATE]: 08:30 AM" at bounding box center [392, 170] width 295 height 20
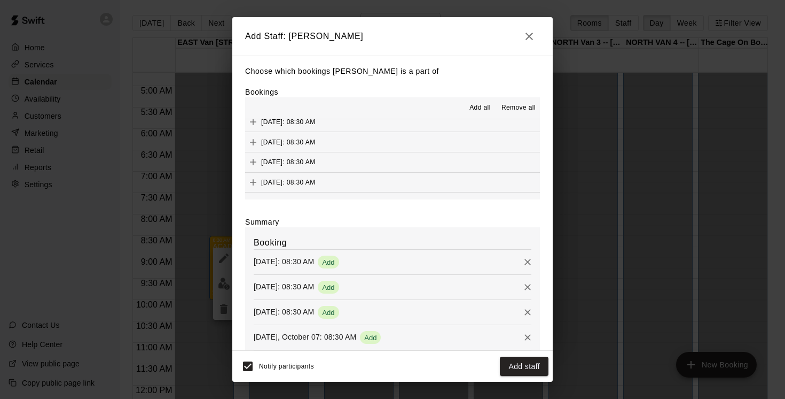
scroll to position [754, 0]
click at [445, 177] on button "[DATE]: 08:30 AM" at bounding box center [392, 179] width 295 height 20
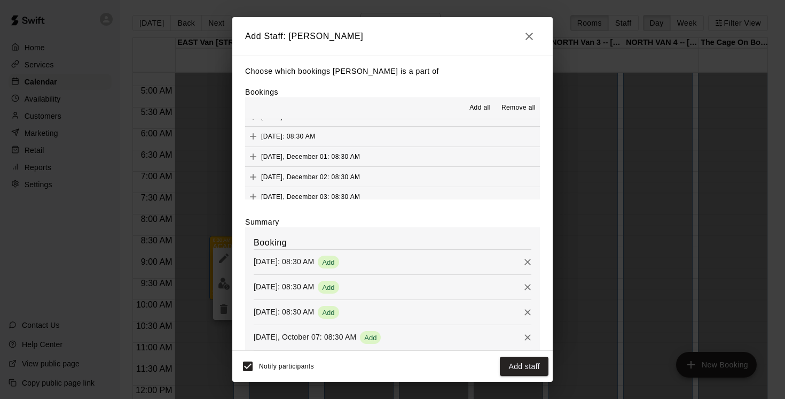
scroll to position [838, 0]
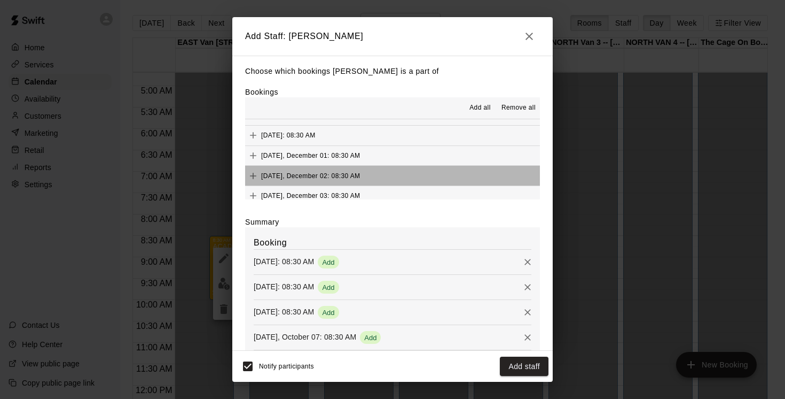
click at [463, 176] on button "[DATE], December 02: 08:30 AM" at bounding box center [392, 176] width 295 height 20
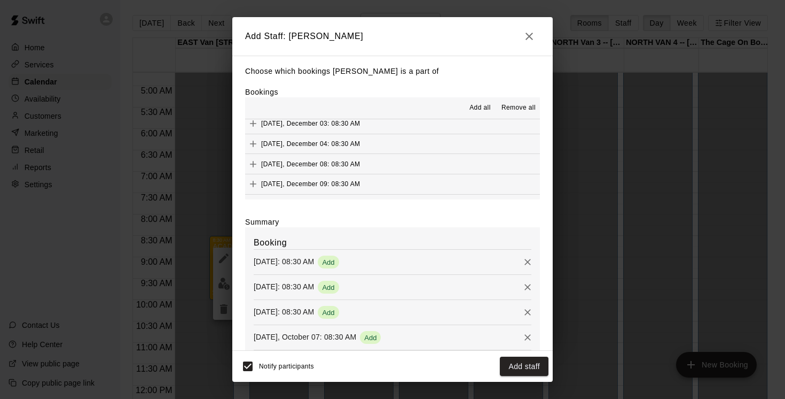
scroll to position [913, 0]
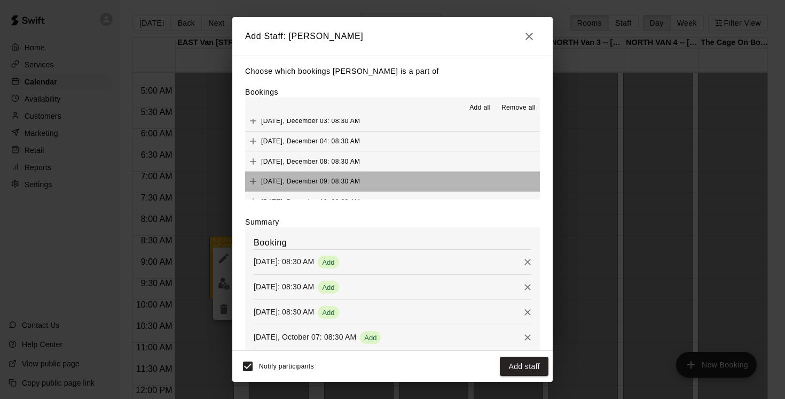
click at [466, 182] on button "[DATE], December 09: 08:30 AM" at bounding box center [392, 182] width 295 height 20
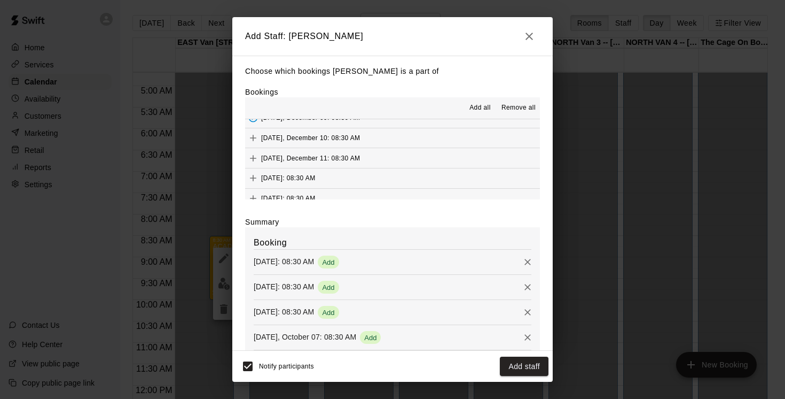
scroll to position [984, 0]
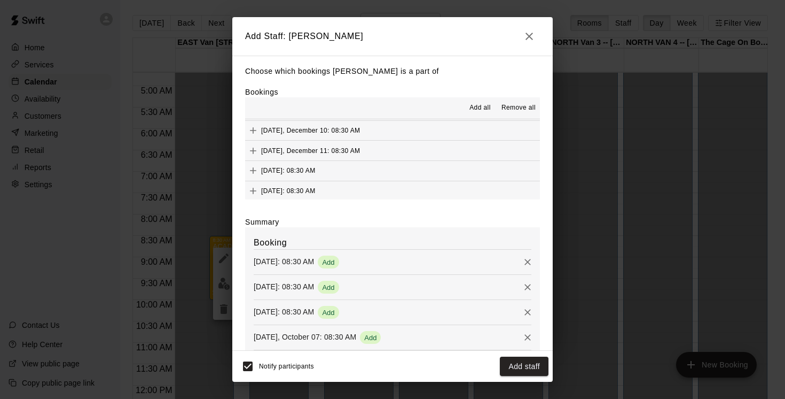
click at [465, 191] on button "[DATE]: 08:30 AM" at bounding box center [392, 191] width 295 height 20
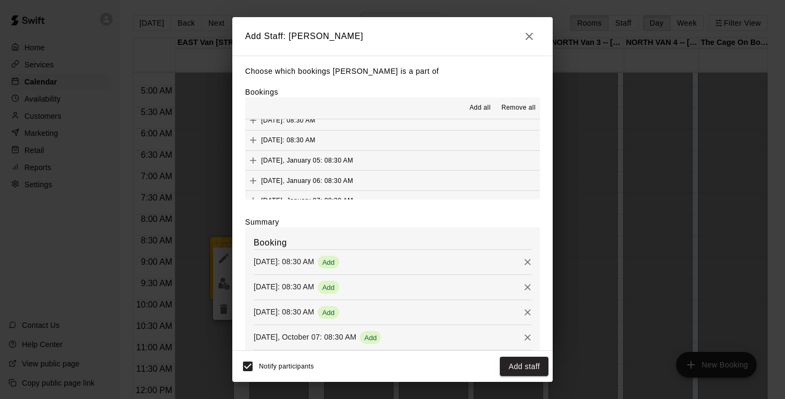
scroll to position [1076, 0]
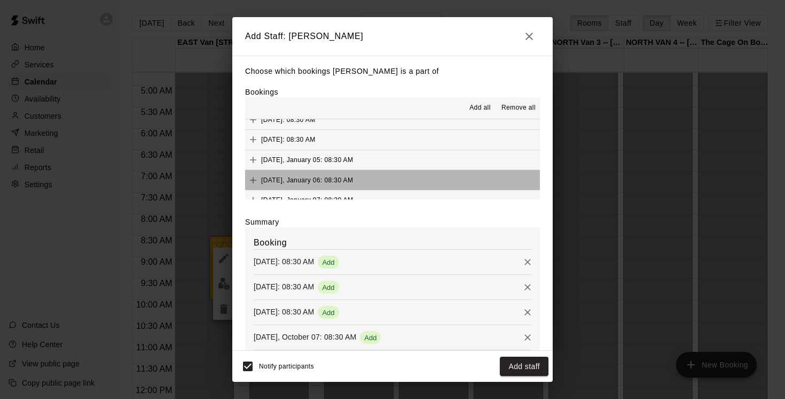
click at [468, 183] on button "[DATE], January 06: 08:30 AM" at bounding box center [392, 180] width 295 height 20
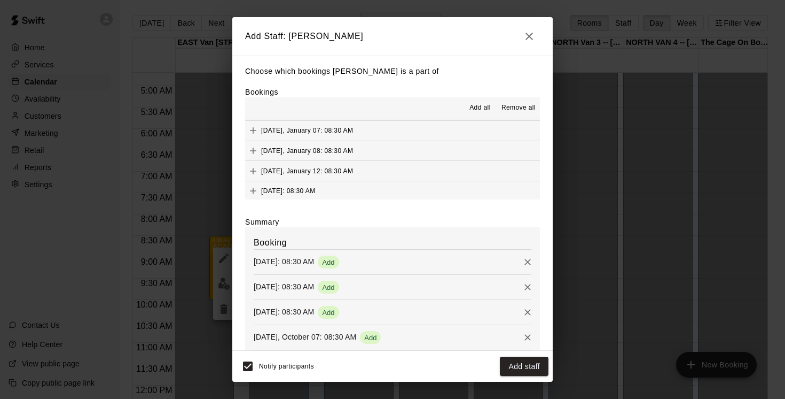
scroll to position [1147, 0]
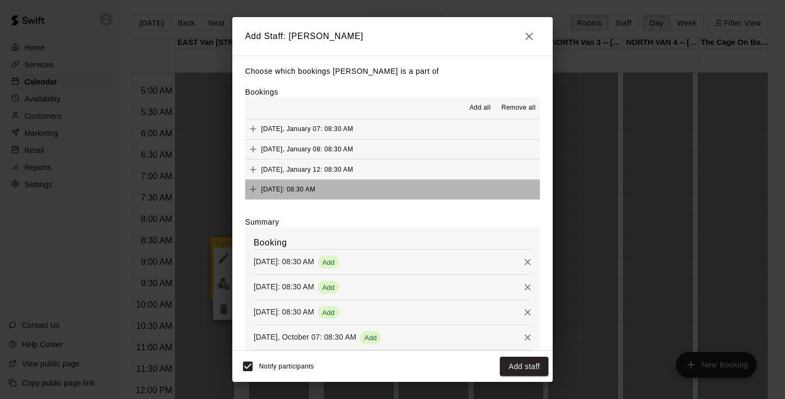
click at [462, 188] on button "[DATE]: 08:30 AM" at bounding box center [392, 190] width 295 height 20
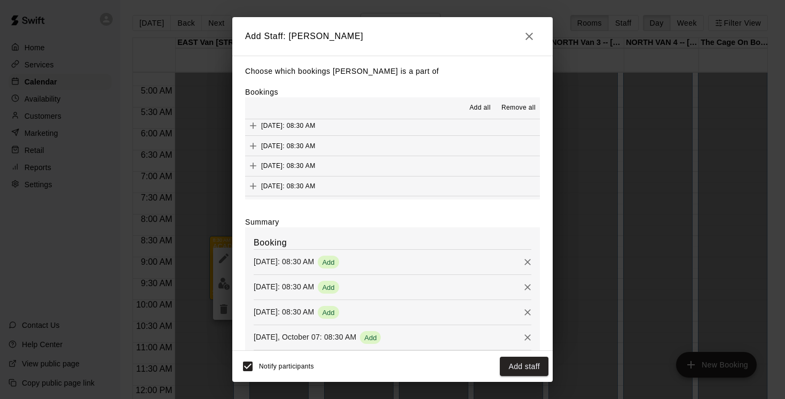
scroll to position [1229, 0]
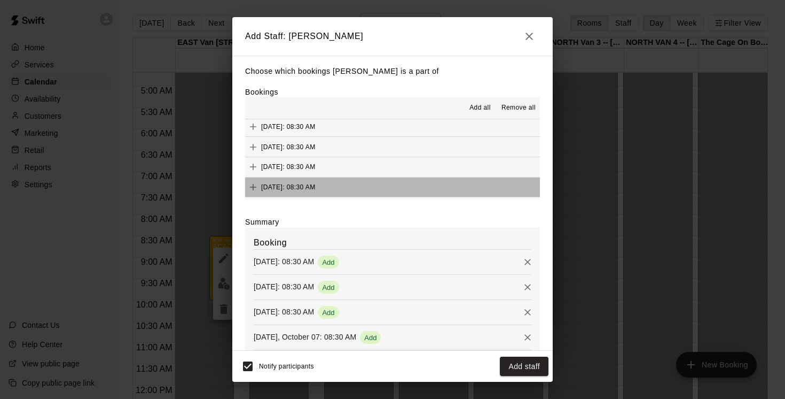
click at [462, 188] on button "[DATE]: 08:30 AM" at bounding box center [392, 187] width 295 height 20
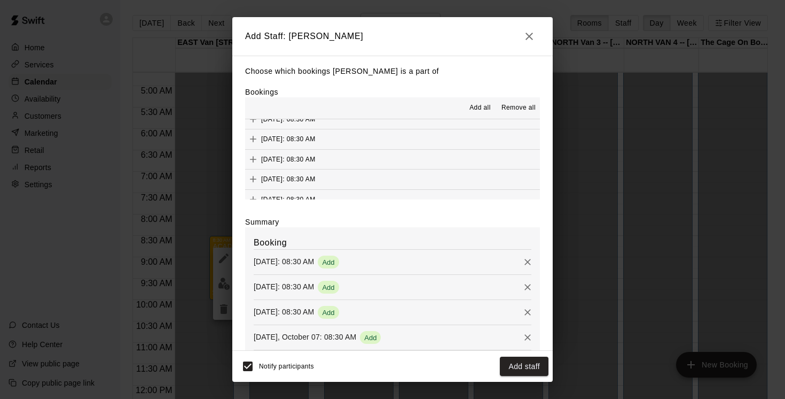
scroll to position [1317, 0]
click at [454, 183] on button "[DATE]: 08:30 AM" at bounding box center [392, 180] width 295 height 20
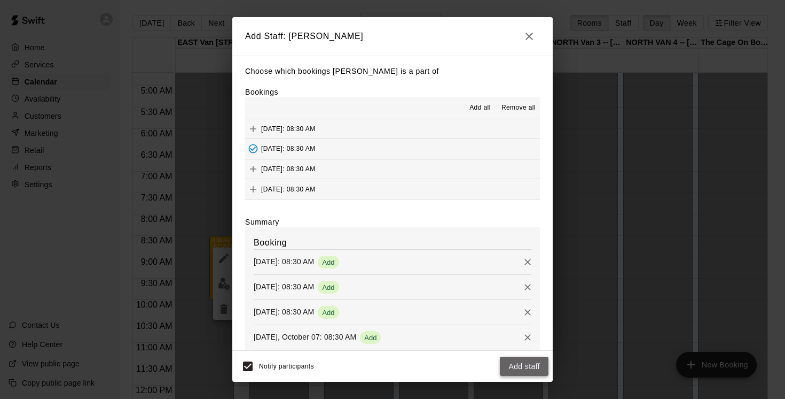
click at [532, 368] on button "Add staff" at bounding box center [524, 366] width 49 height 20
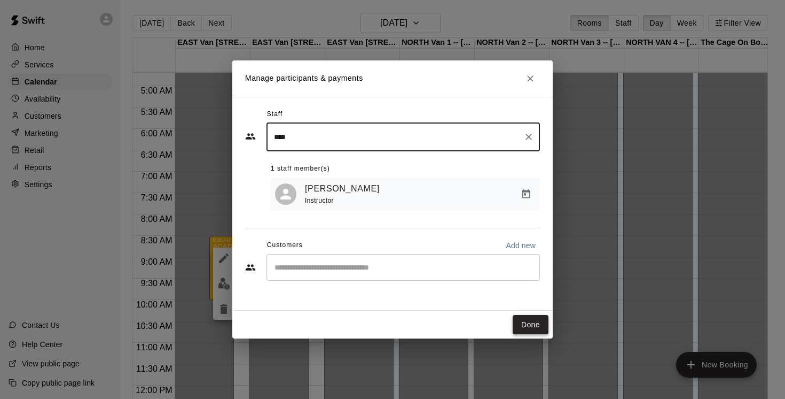
click at [535, 325] on button "Done" at bounding box center [531, 325] width 36 height 20
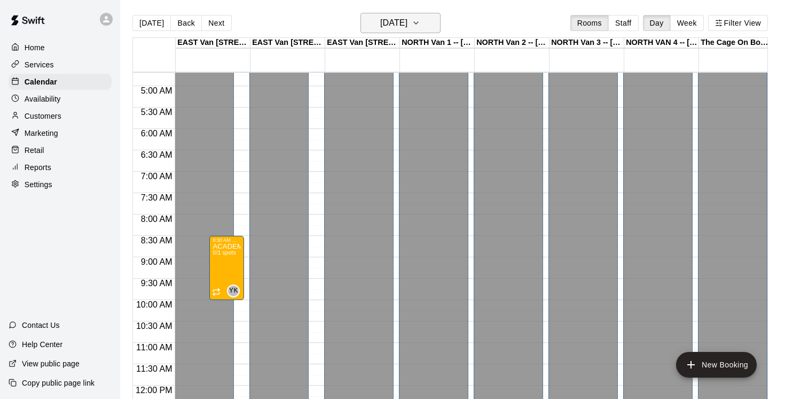
click at [418, 23] on icon "button" at bounding box center [416, 23] width 4 height 2
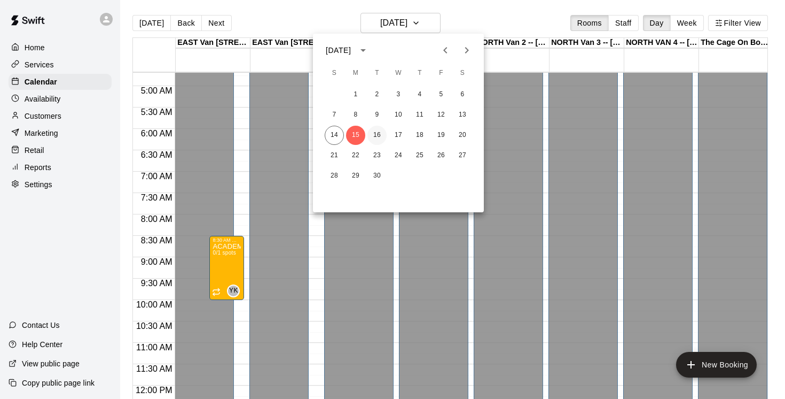
click at [376, 134] on button "16" at bounding box center [377, 135] width 19 height 19
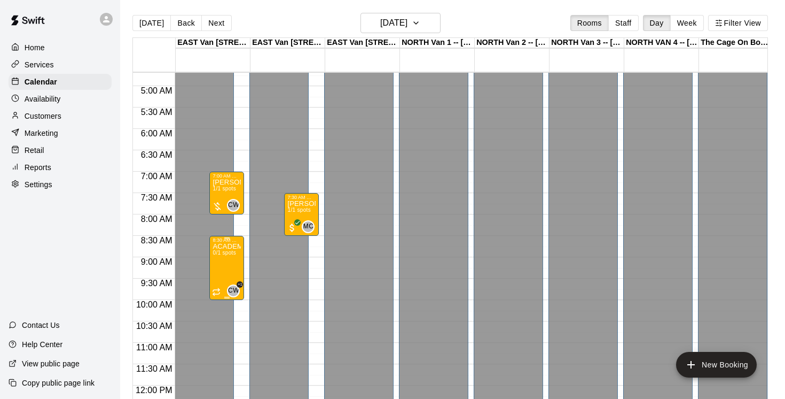
click at [221, 279] on img "edit" at bounding box center [224, 280] width 12 height 12
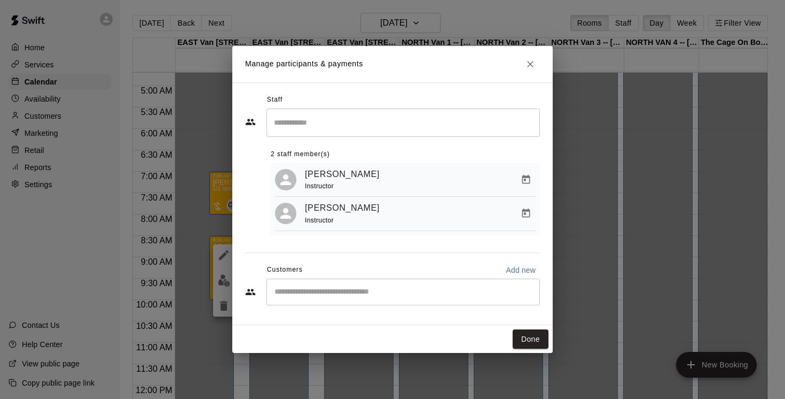
click at [433, 25] on div "Manage participants & payments Staff ​ 2 staff member(s) [PERSON_NAME] Instruct…" at bounding box center [392, 199] width 785 height 399
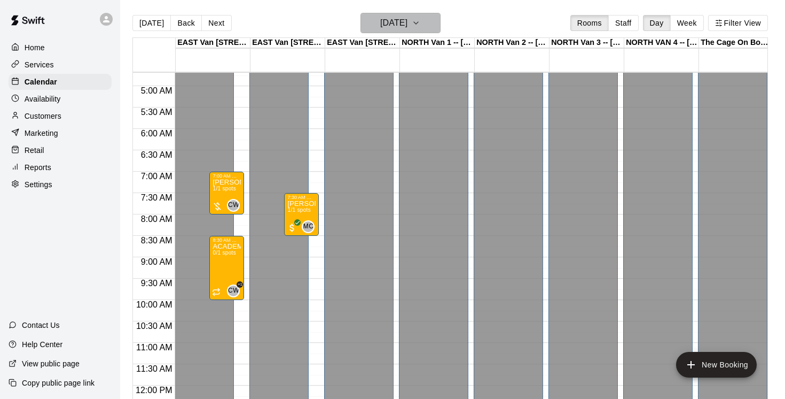
click at [421, 24] on icon "button" at bounding box center [416, 23] width 9 height 13
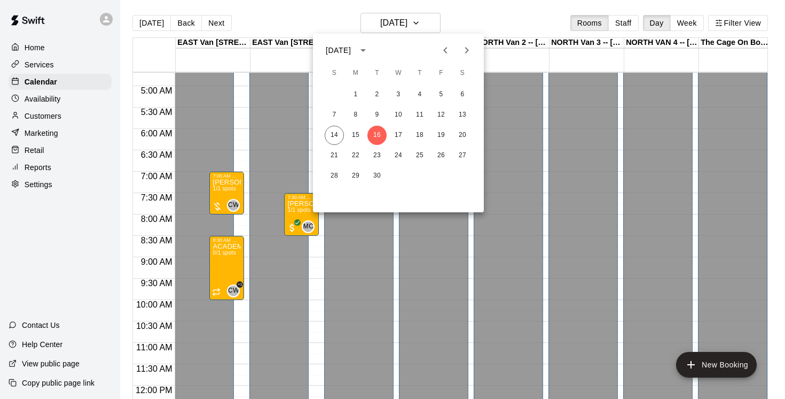
click at [444, 50] on icon "Previous month" at bounding box center [445, 50] width 4 height 6
click at [465, 51] on icon "Next month" at bounding box center [467, 50] width 13 height 13
click at [357, 135] on button "15" at bounding box center [355, 135] width 19 height 19
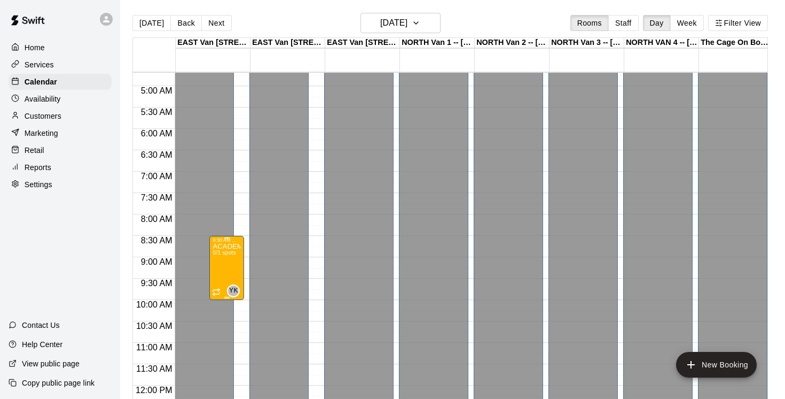
click at [229, 285] on img "edit" at bounding box center [224, 280] width 12 height 12
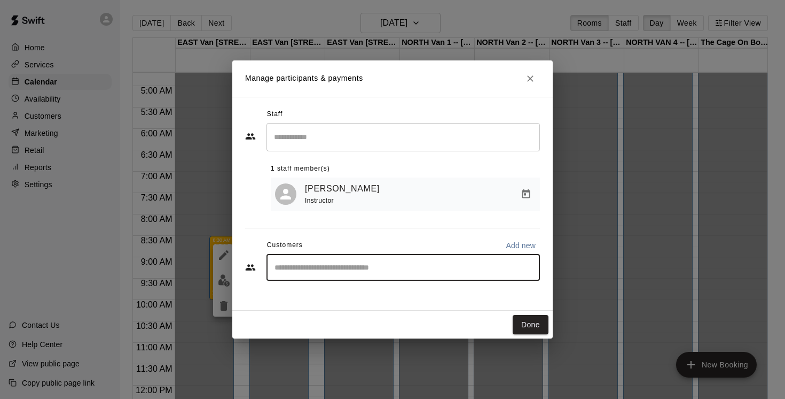
click at [295, 269] on input "Start typing to search customers..." at bounding box center [403, 267] width 264 height 11
type input "*******"
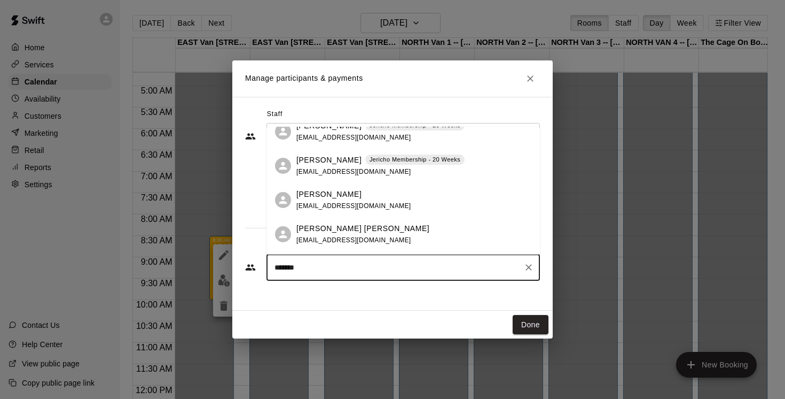
scroll to position [23, 0]
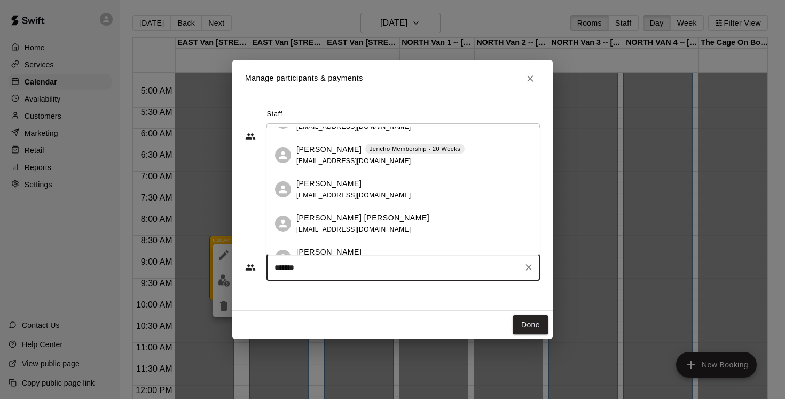
click at [337, 216] on p "[PERSON_NAME] [PERSON_NAME]" at bounding box center [363, 217] width 133 height 11
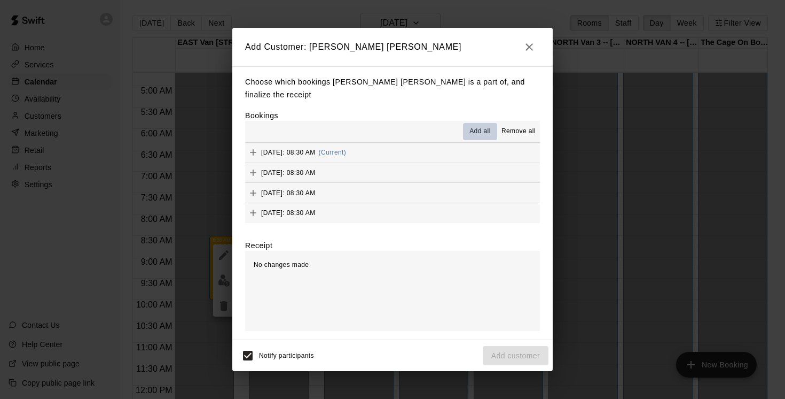
click at [476, 126] on span "Add all" at bounding box center [480, 131] width 21 height 11
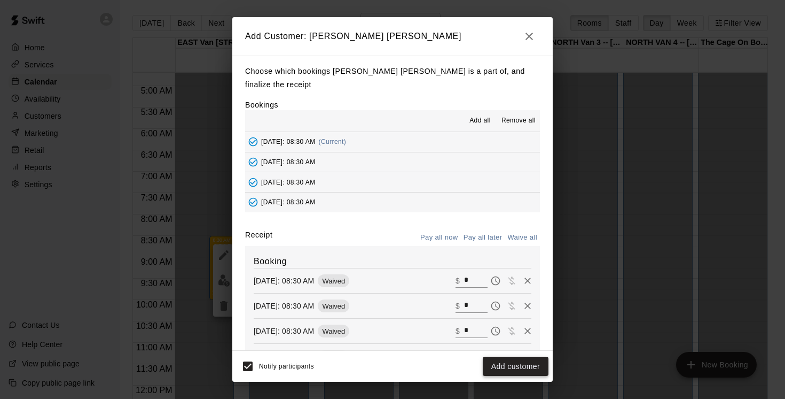
click at [504, 367] on button "Add customer" at bounding box center [516, 366] width 66 height 20
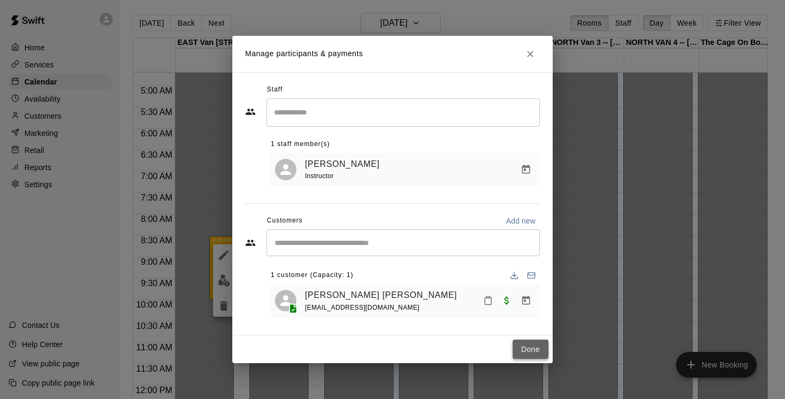
click at [528, 352] on button "Done" at bounding box center [531, 349] width 36 height 20
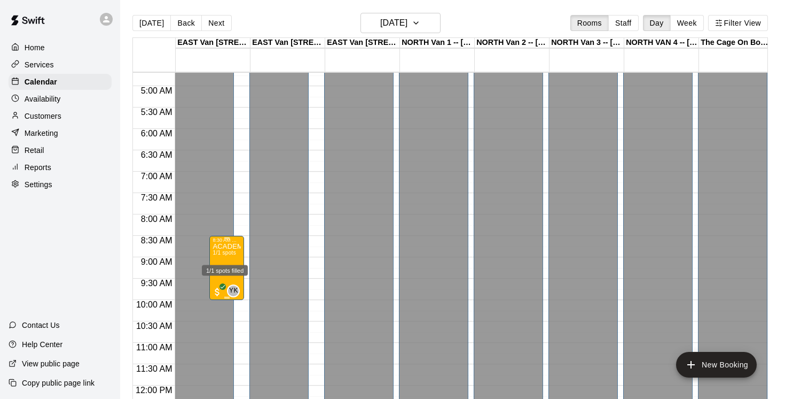
click at [229, 255] on span "1/1 spots" at bounding box center [225, 253] width 24 height 6
click at [224, 287] on img "edit" at bounding box center [224, 287] width 12 height 12
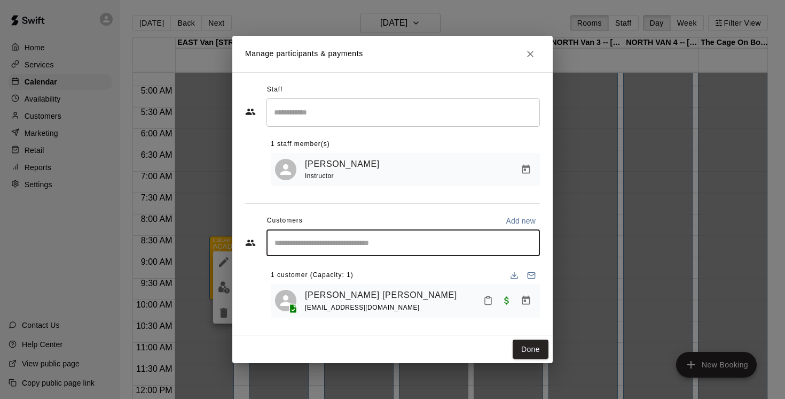
click at [291, 239] on input "Start typing to search customers..." at bounding box center [403, 242] width 264 height 11
type input "******"
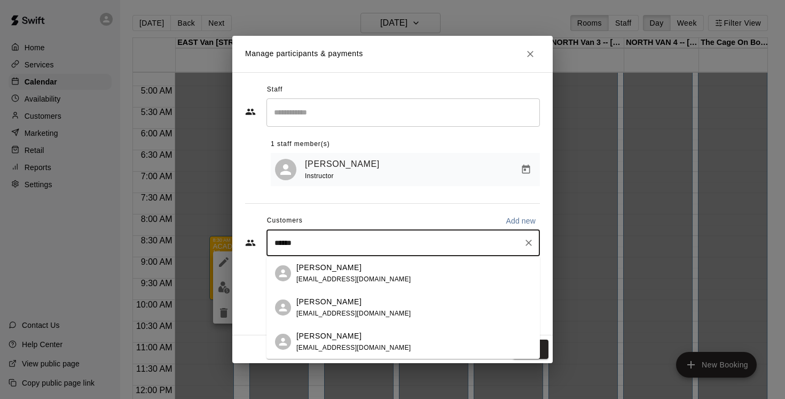
click at [324, 306] on p "[PERSON_NAME]" at bounding box center [329, 301] width 65 height 11
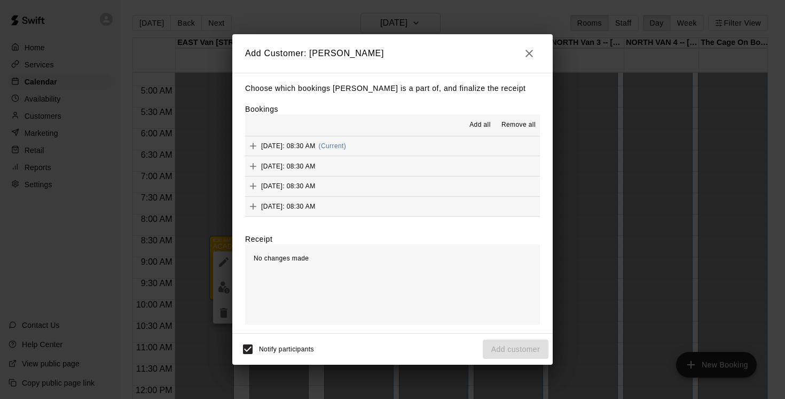
click at [485, 122] on span "Add all" at bounding box center [480, 125] width 21 height 11
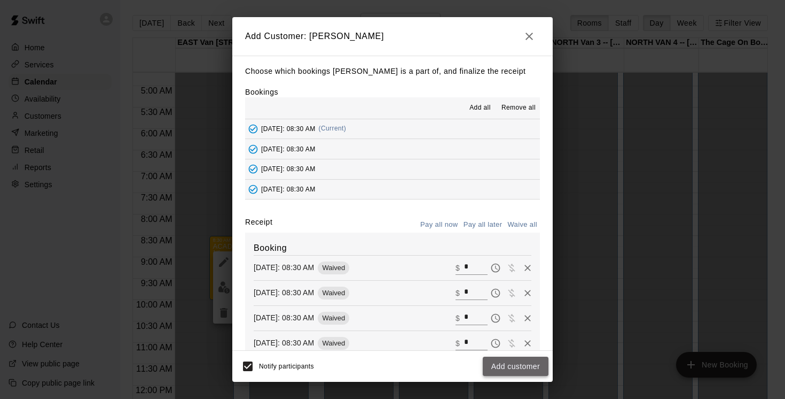
click at [510, 365] on button "Add customer" at bounding box center [516, 366] width 66 height 20
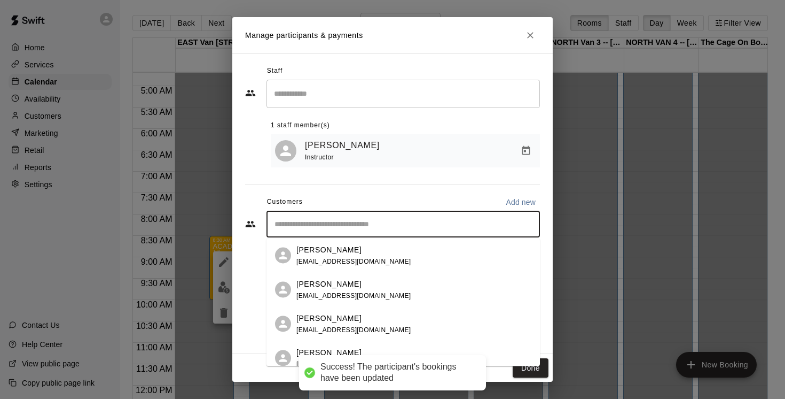
click at [324, 225] on input "Start typing to search customers..." at bounding box center [403, 224] width 264 height 11
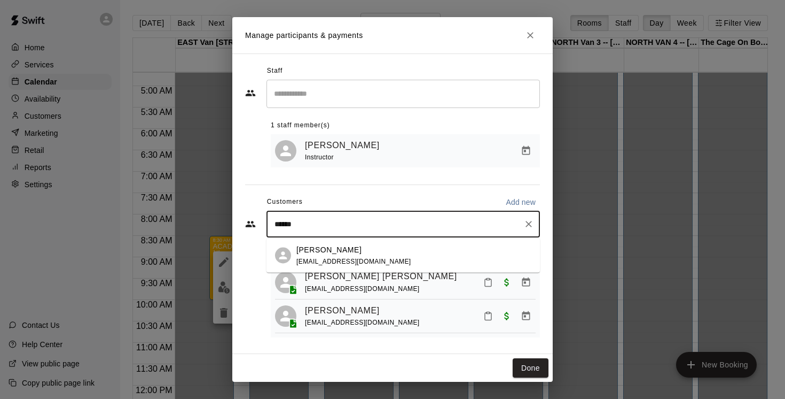
type input "*******"
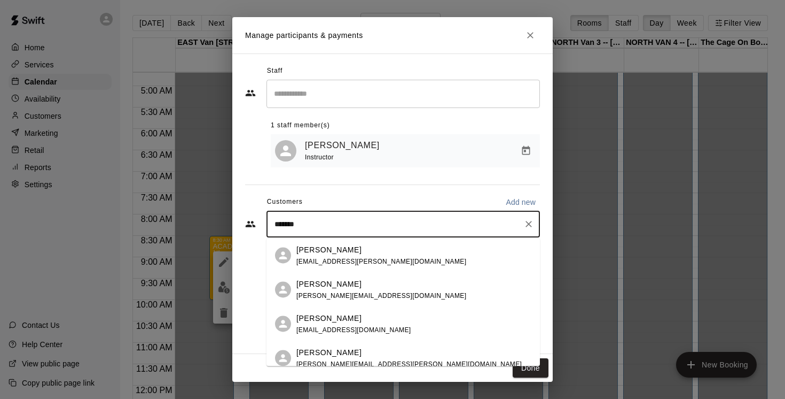
click at [336, 252] on p "[PERSON_NAME]" at bounding box center [329, 249] width 65 height 11
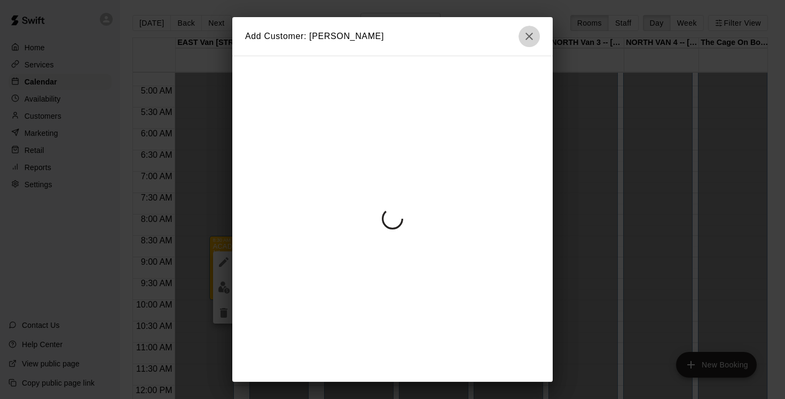
click at [531, 36] on icon "button" at bounding box center [529, 36] width 13 height 13
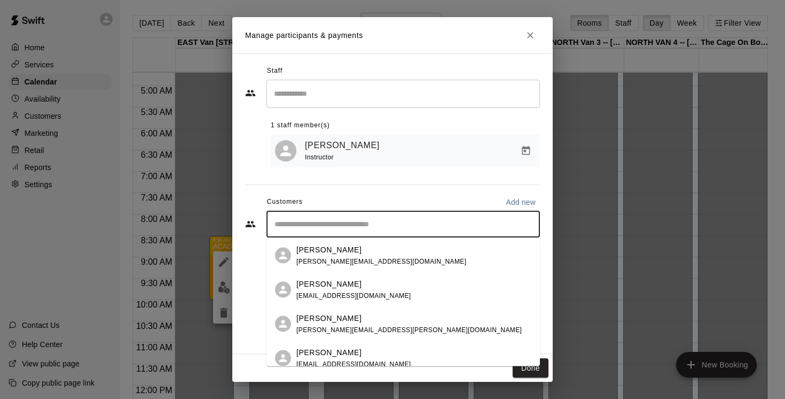
click at [351, 223] on input "Start typing to search customers..." at bounding box center [403, 224] width 264 height 11
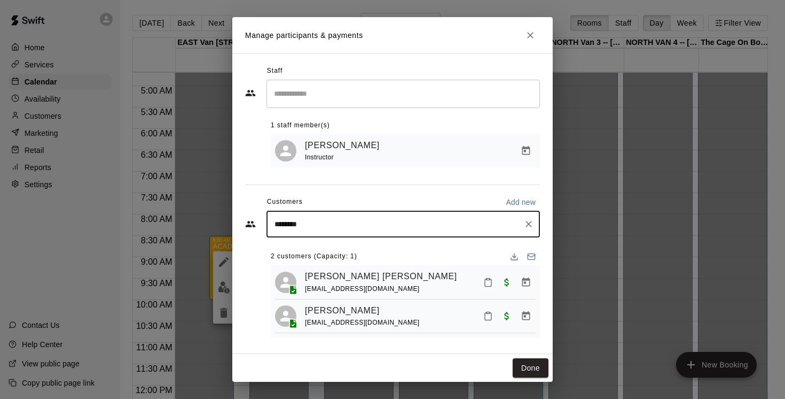
type input "*******"
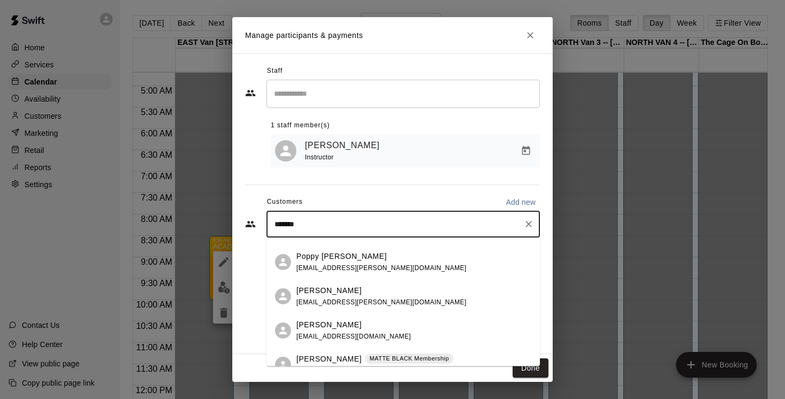
scroll to position [242, 0]
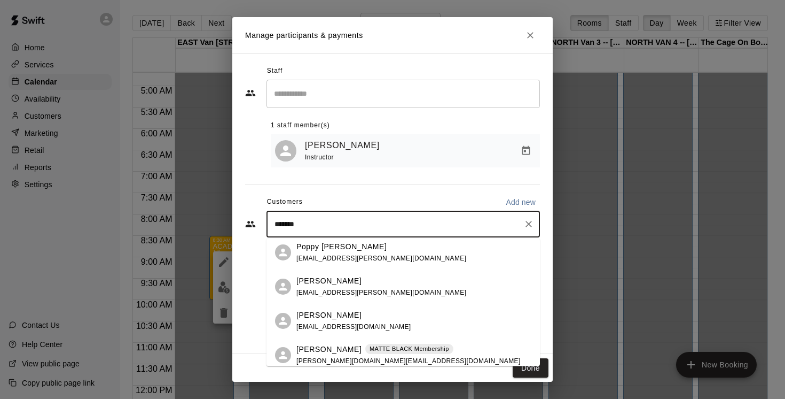
click at [328, 319] on p "[PERSON_NAME]" at bounding box center [329, 314] width 65 height 11
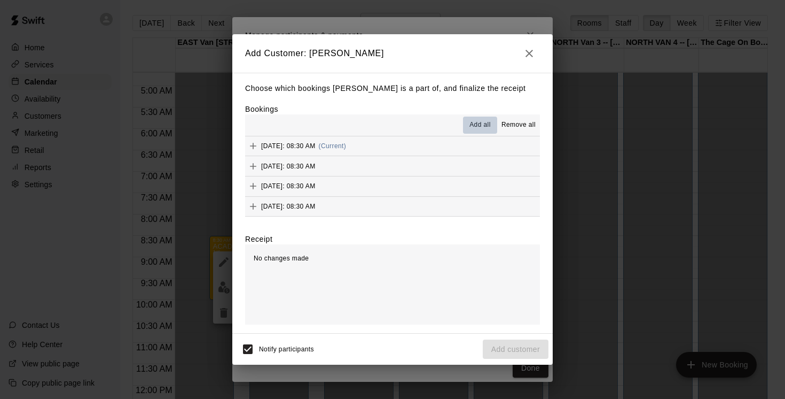
click at [479, 122] on span "Add all" at bounding box center [480, 125] width 21 height 11
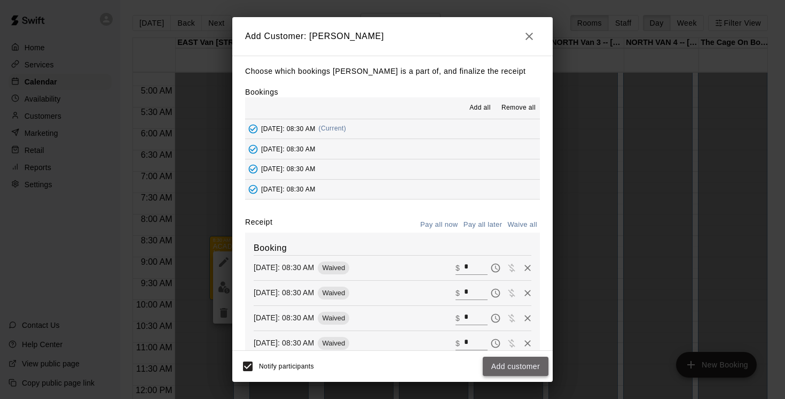
click at [506, 366] on button "Add customer" at bounding box center [516, 366] width 66 height 20
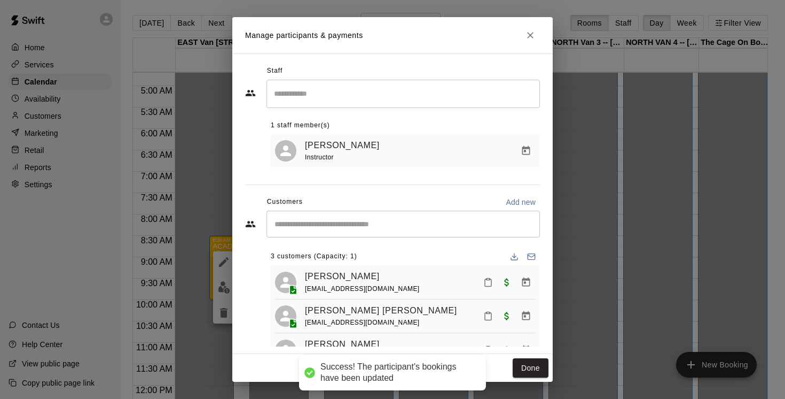
scroll to position [26, 0]
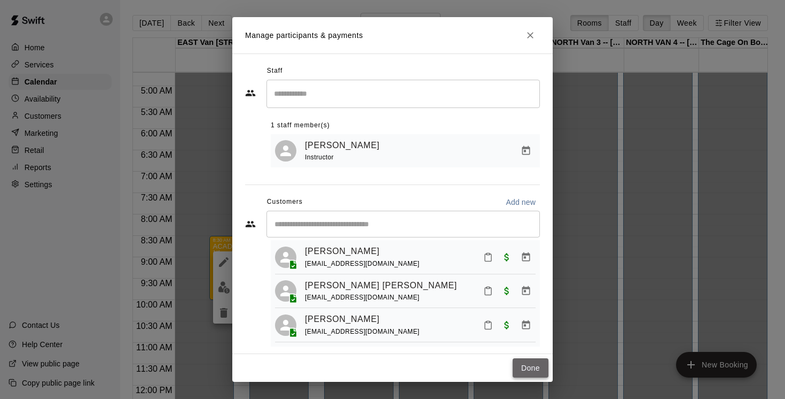
click at [531, 368] on button "Done" at bounding box center [531, 368] width 36 height 20
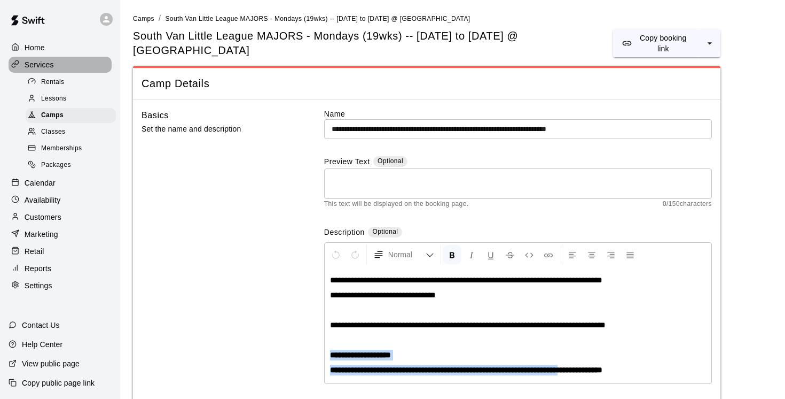
click at [42, 65] on p "Services" at bounding box center [39, 64] width 29 height 11
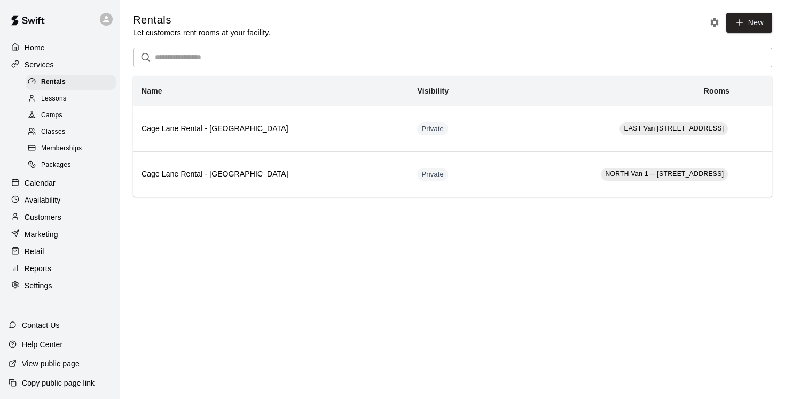
click at [53, 114] on span "Camps" at bounding box center [51, 115] width 21 height 11
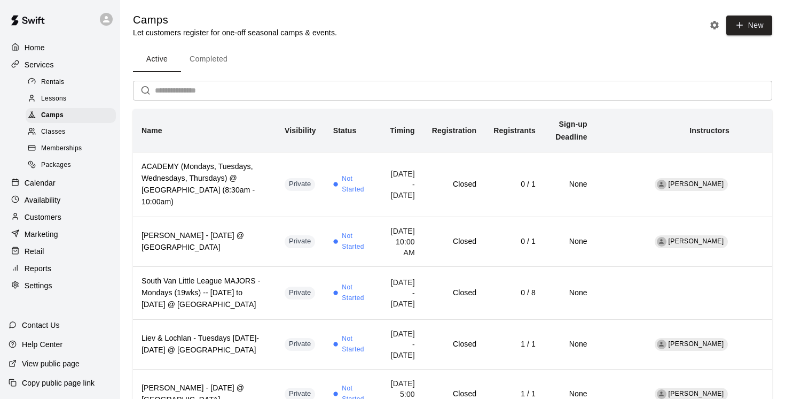
click at [166, 91] on input "text" at bounding box center [464, 91] width 618 height 20
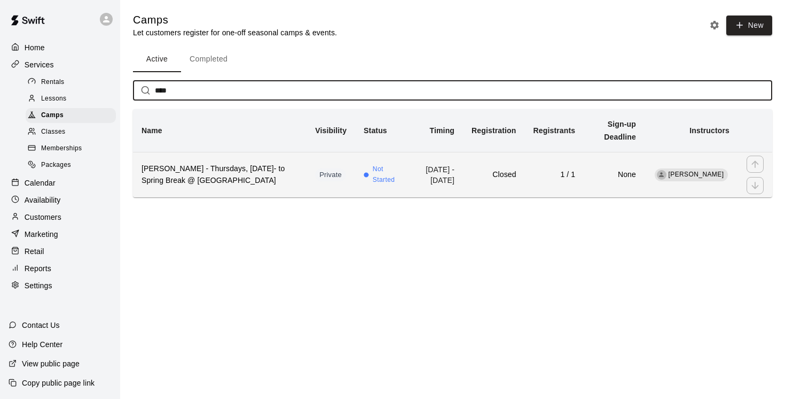
type input "****"
click at [184, 183] on h6 "[PERSON_NAME] - Thursdays, [DATE]- to Spring Break @ [GEOGRAPHIC_DATA]" at bounding box center [220, 175] width 157 height 24
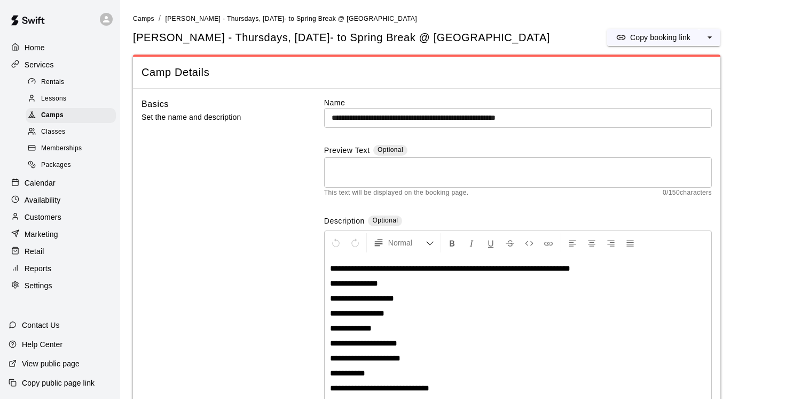
scroll to position [9, 0]
